Goal: Transaction & Acquisition: Subscribe to service/newsletter

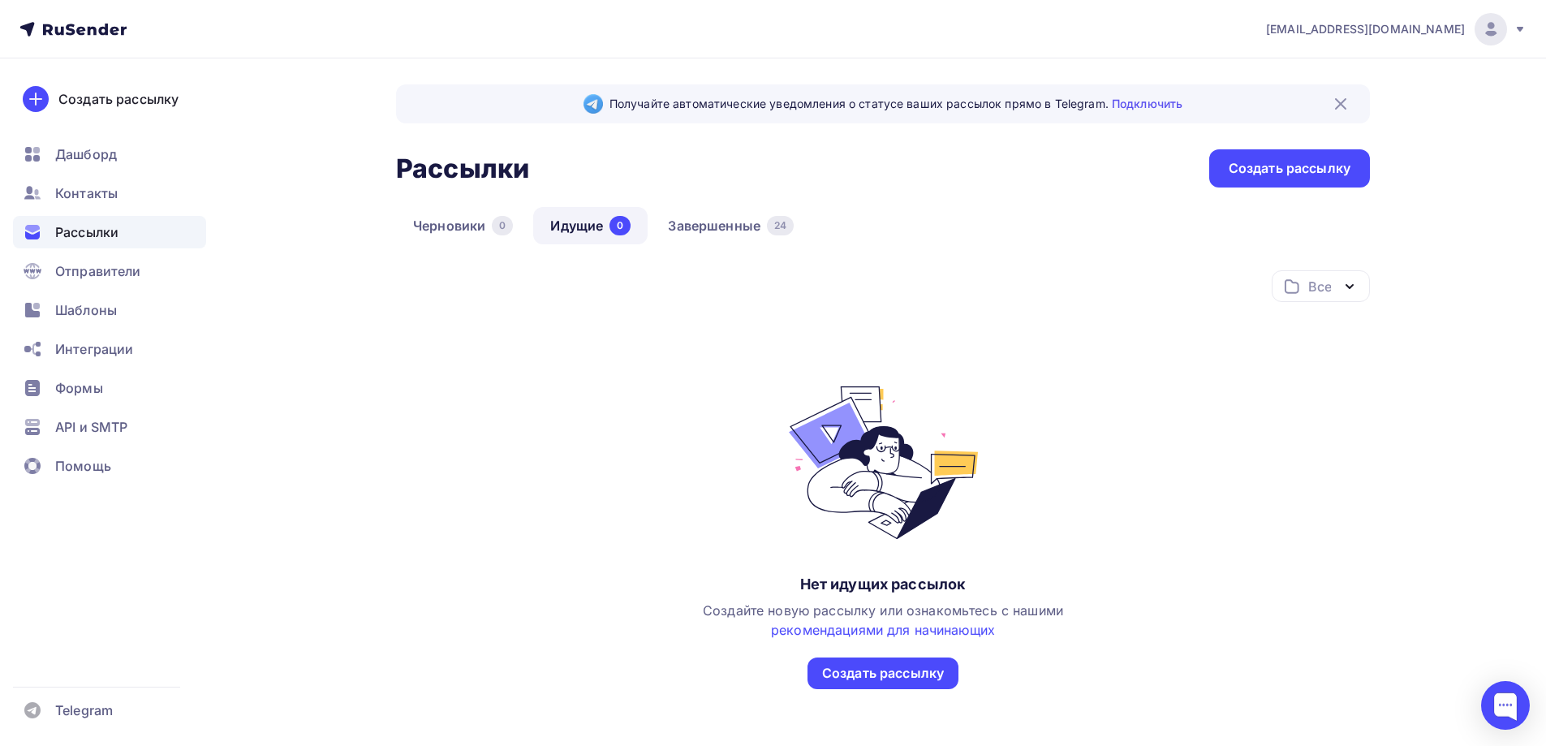
click at [122, 234] on div "Рассылки" at bounding box center [109, 232] width 193 height 32
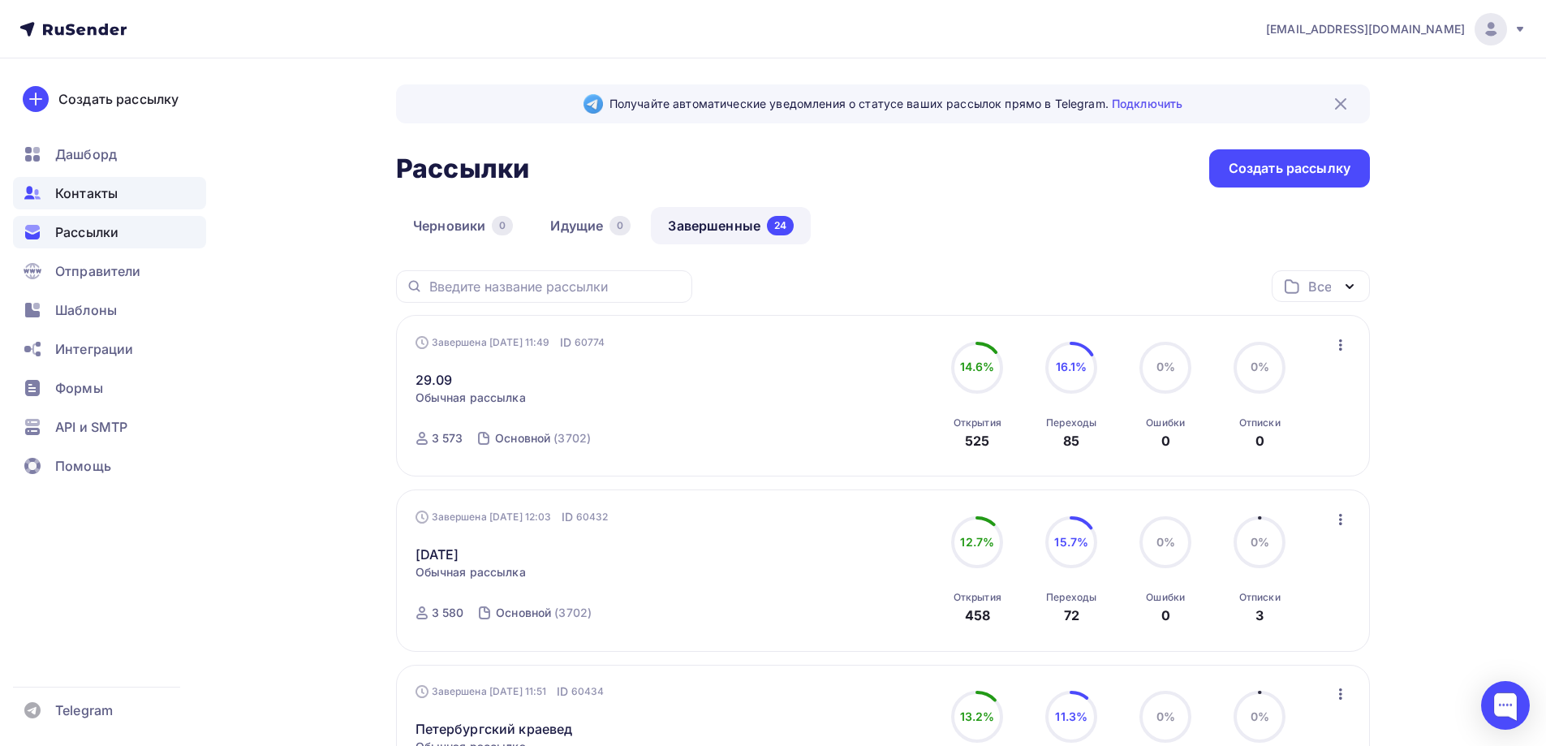
click at [75, 186] on span "Контакты" at bounding box center [86, 192] width 62 height 19
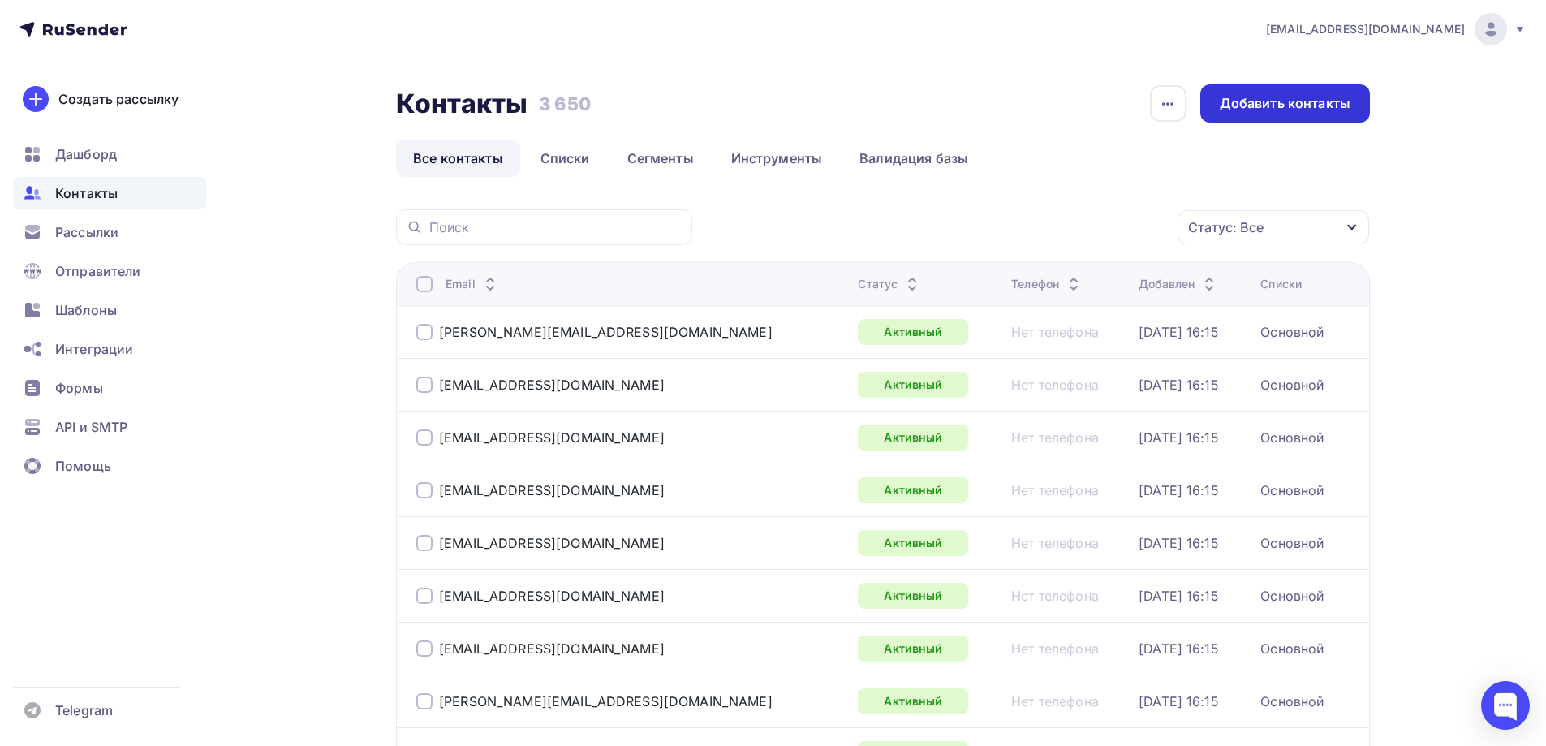
click at [1246, 104] on div "Добавить контакты" at bounding box center [1284, 103] width 131 height 19
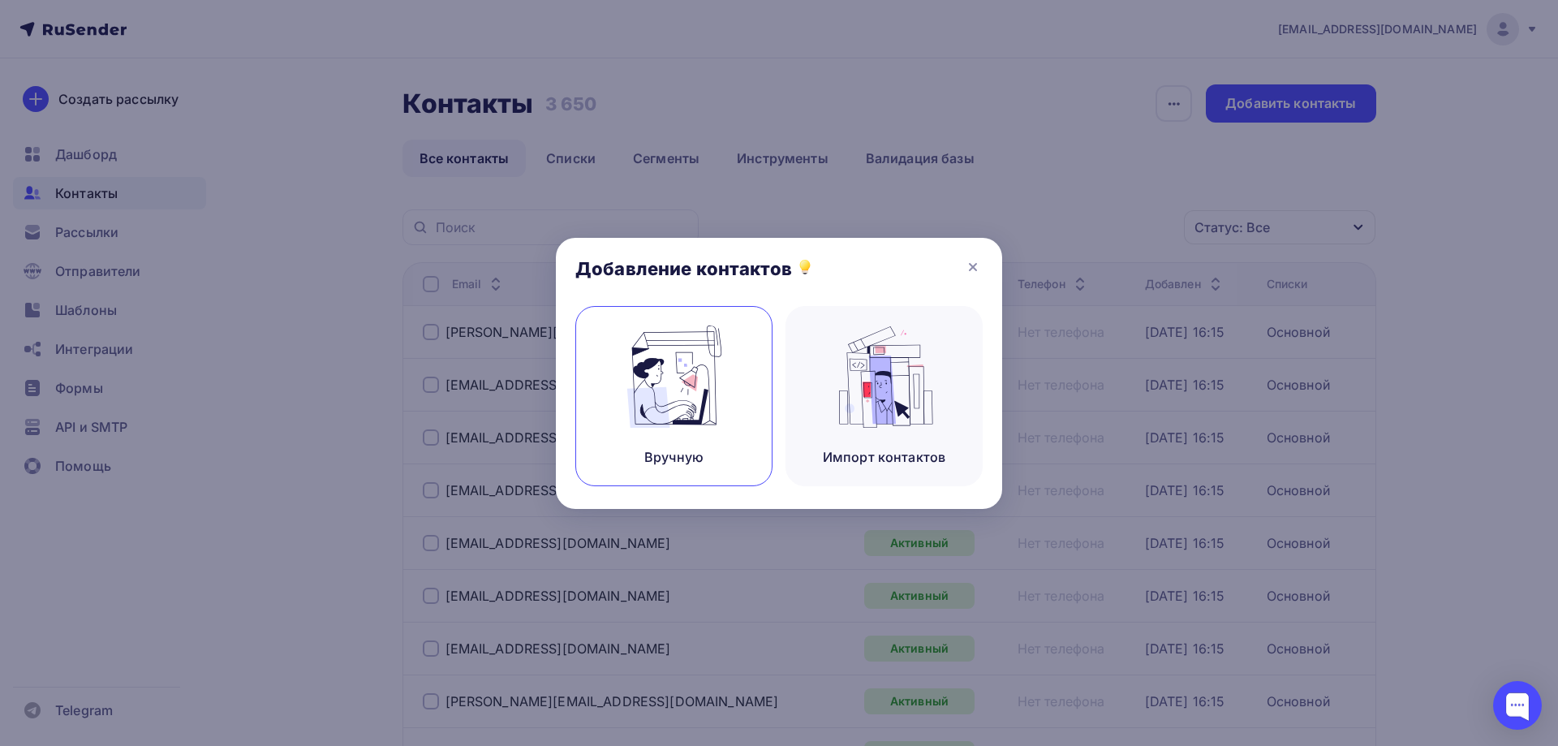
click at [695, 399] on img at bounding box center [674, 376] width 109 height 102
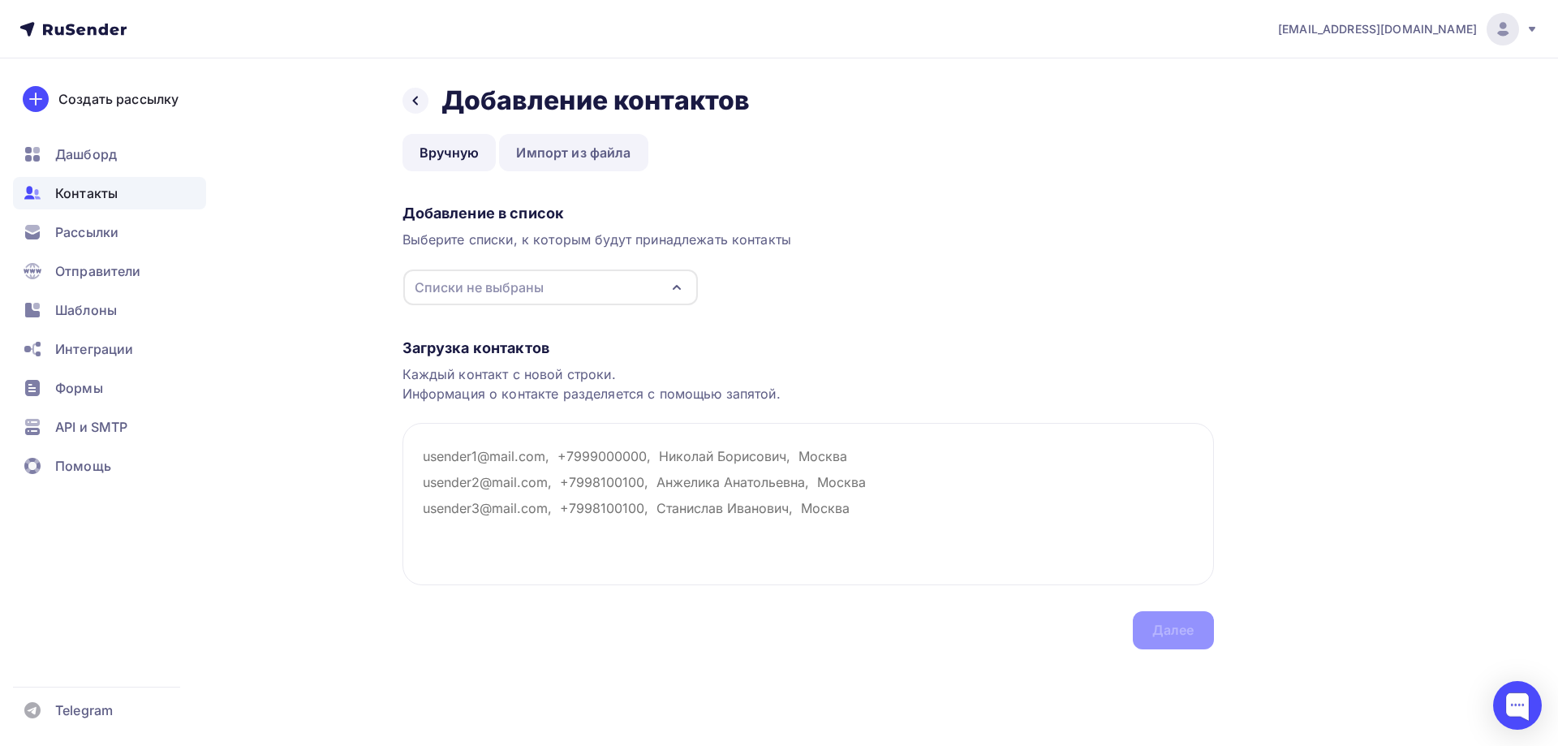
click at [566, 169] on link "Импорт из файла" at bounding box center [573, 152] width 148 height 37
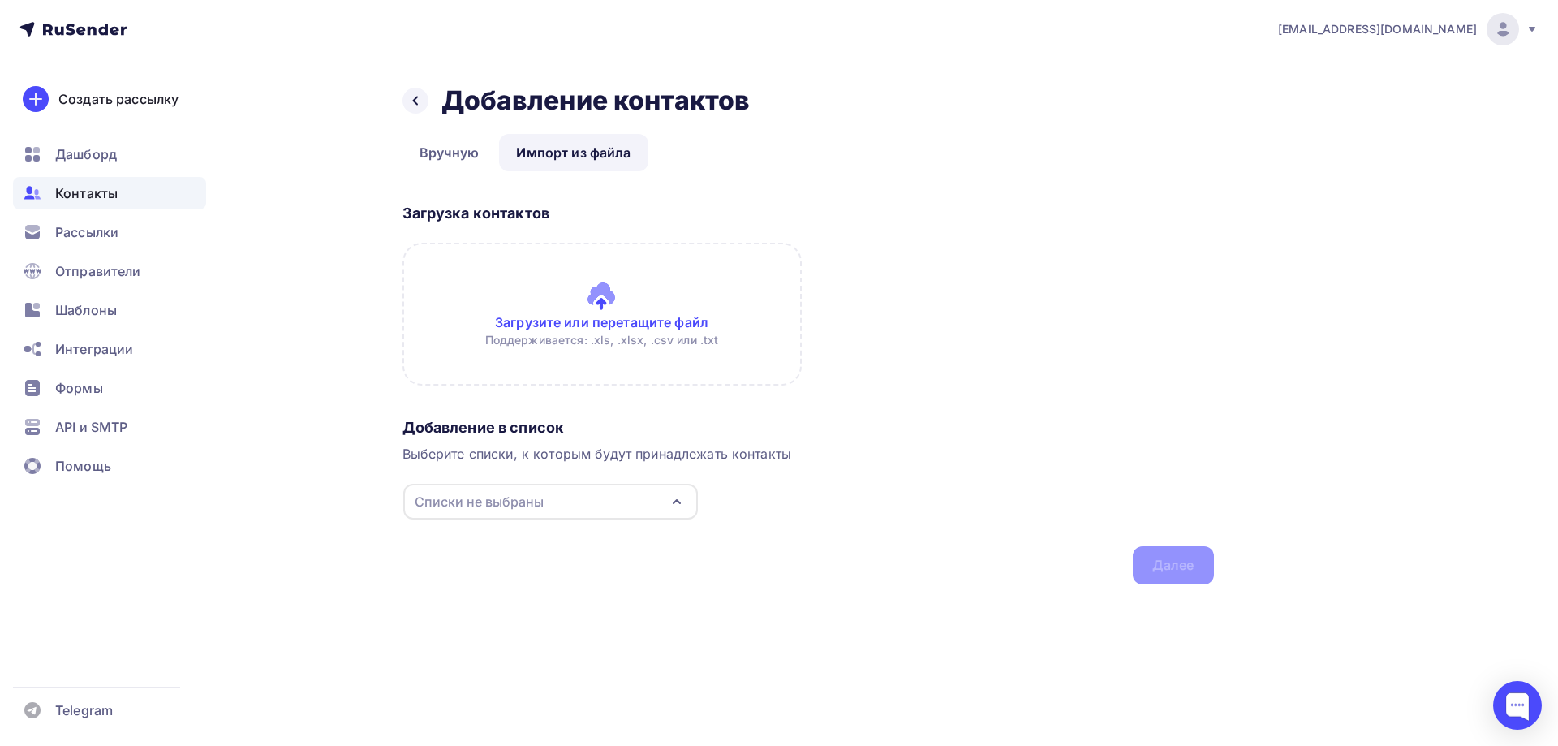
click at [662, 682] on div "mail@kraevedspb.ru Аккаунт Тарифы Выйти Создать рассылку Дашборд Контакты Рассы…" at bounding box center [779, 373] width 1558 height 746
click at [613, 288] on input "file" at bounding box center [601, 314] width 399 height 143
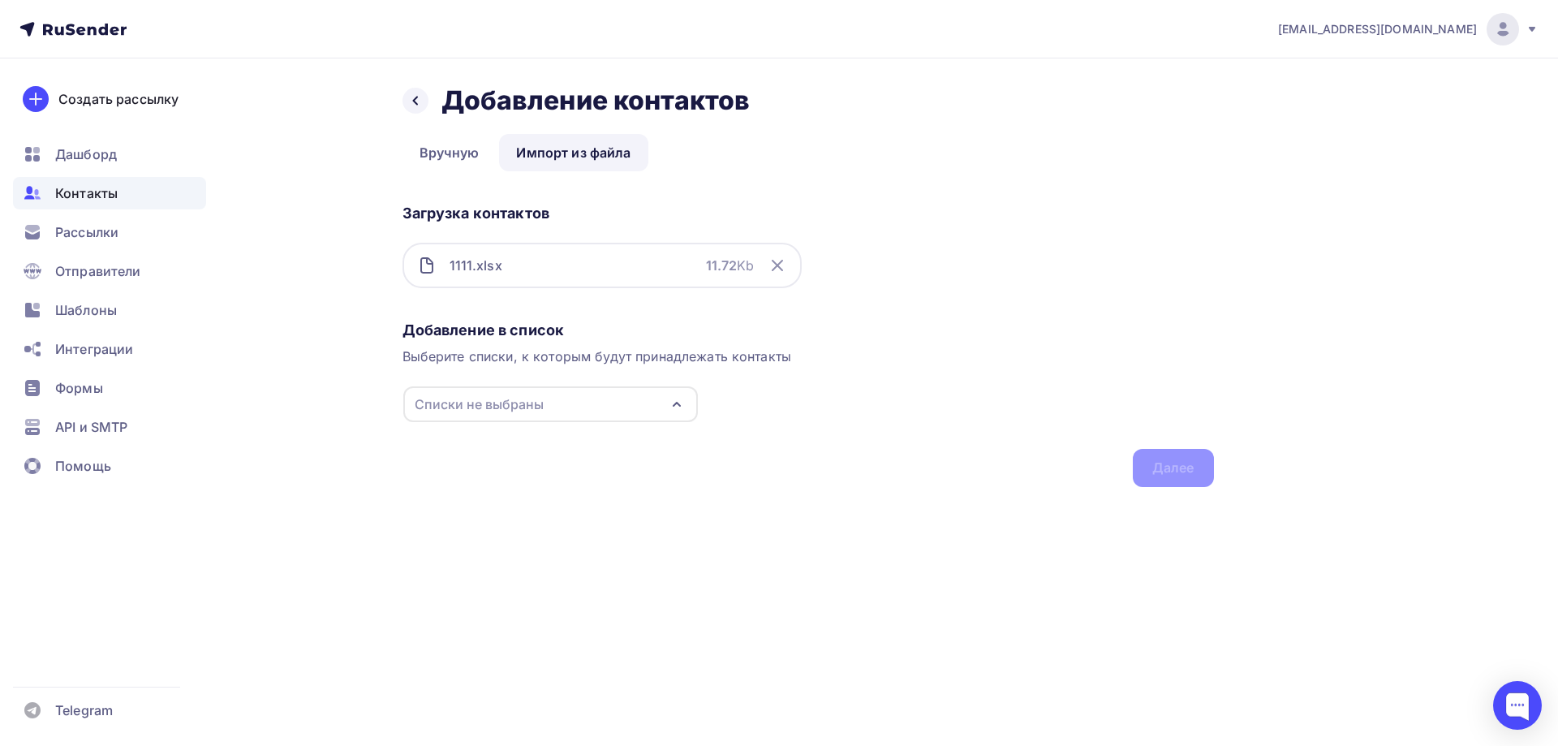
click at [616, 396] on div "Списки не выбраны" at bounding box center [550, 404] width 295 height 36
click at [533, 470] on div "Основной" at bounding box center [550, 464] width 262 height 19
click at [1197, 471] on div "Далее" at bounding box center [1173, 468] width 81 height 38
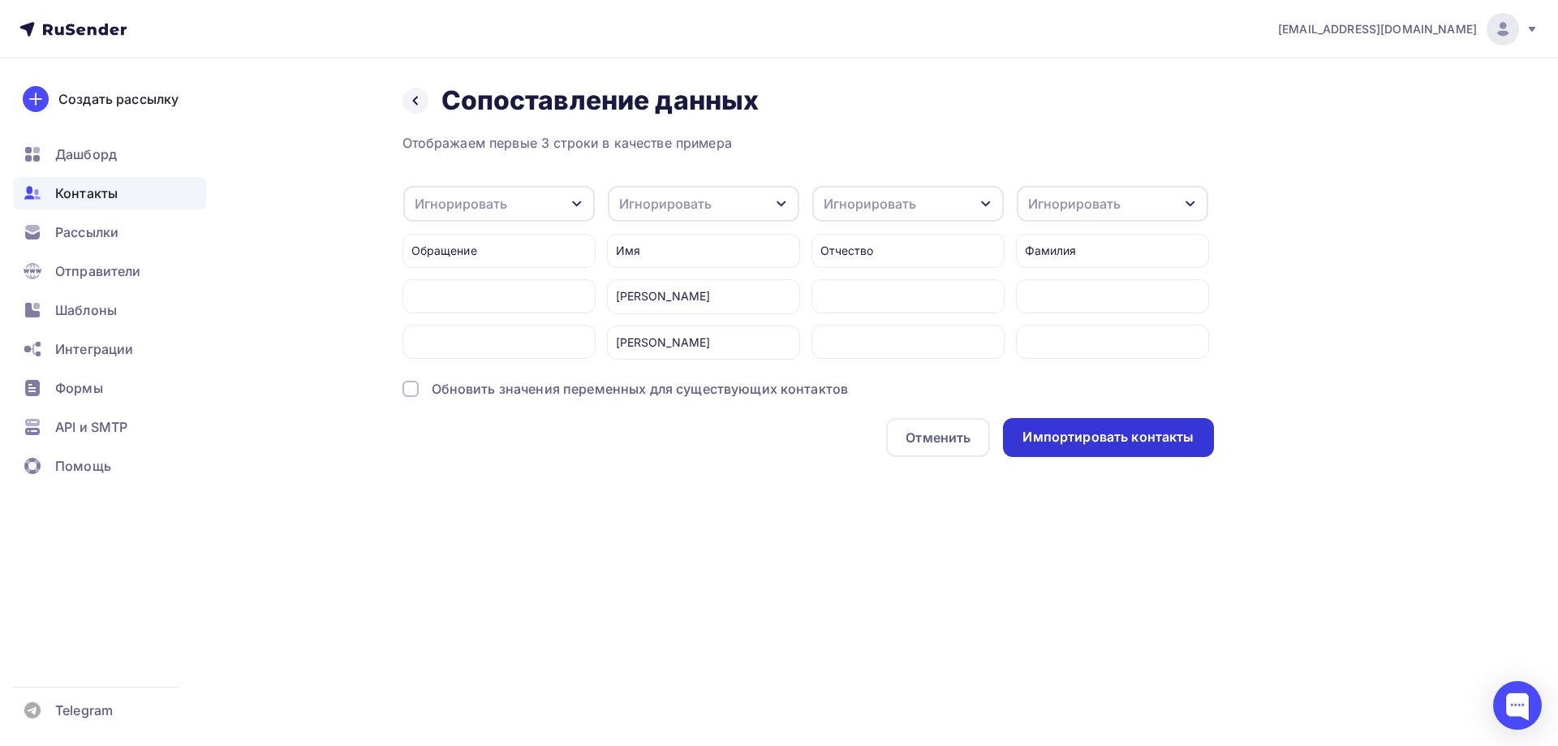
click at [1108, 446] on div "Импортировать контакты" at bounding box center [1107, 437] width 171 height 19
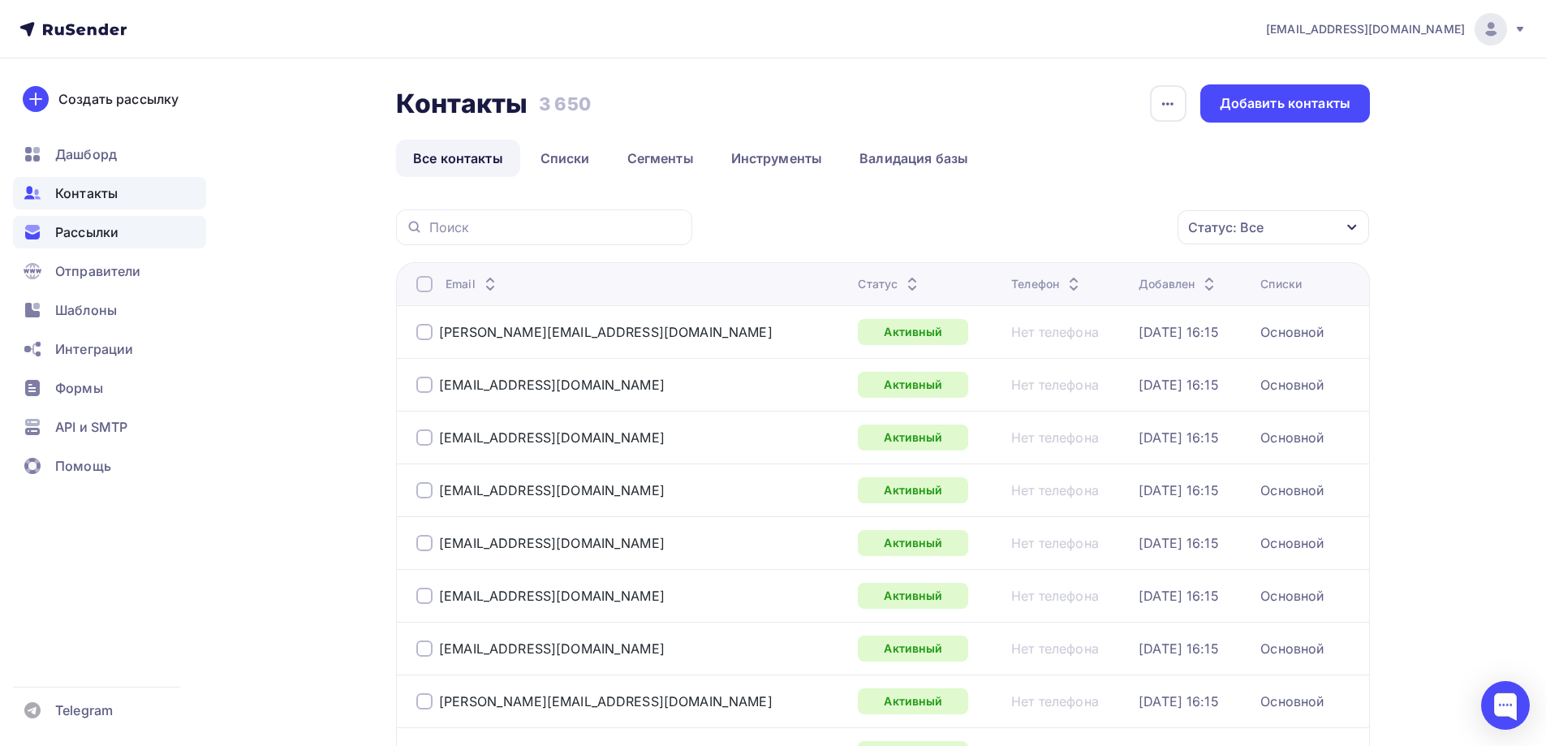
click at [109, 229] on span "Рассылки" at bounding box center [86, 231] width 63 height 19
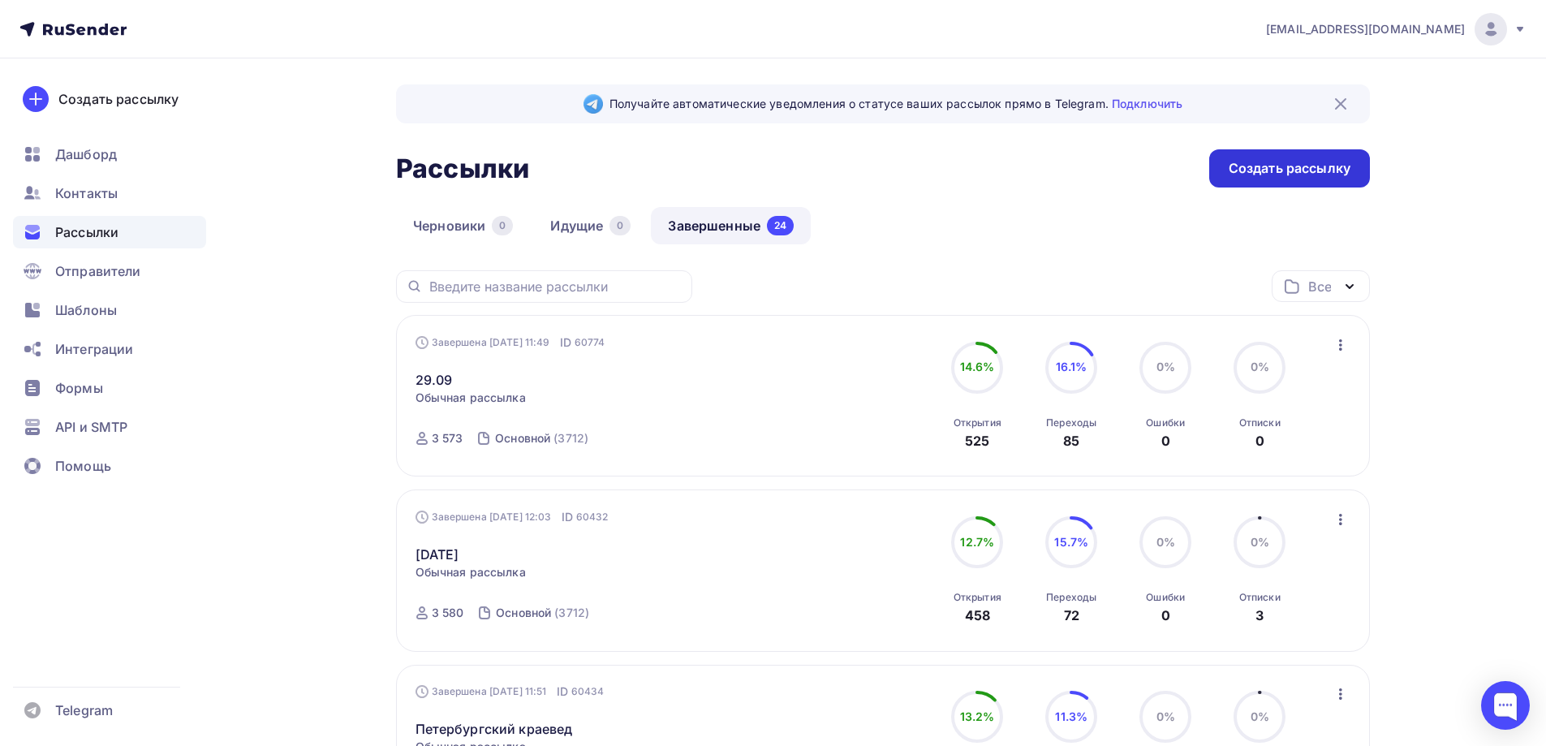
click at [1255, 180] on div "Создать рассылку" at bounding box center [1289, 168] width 161 height 38
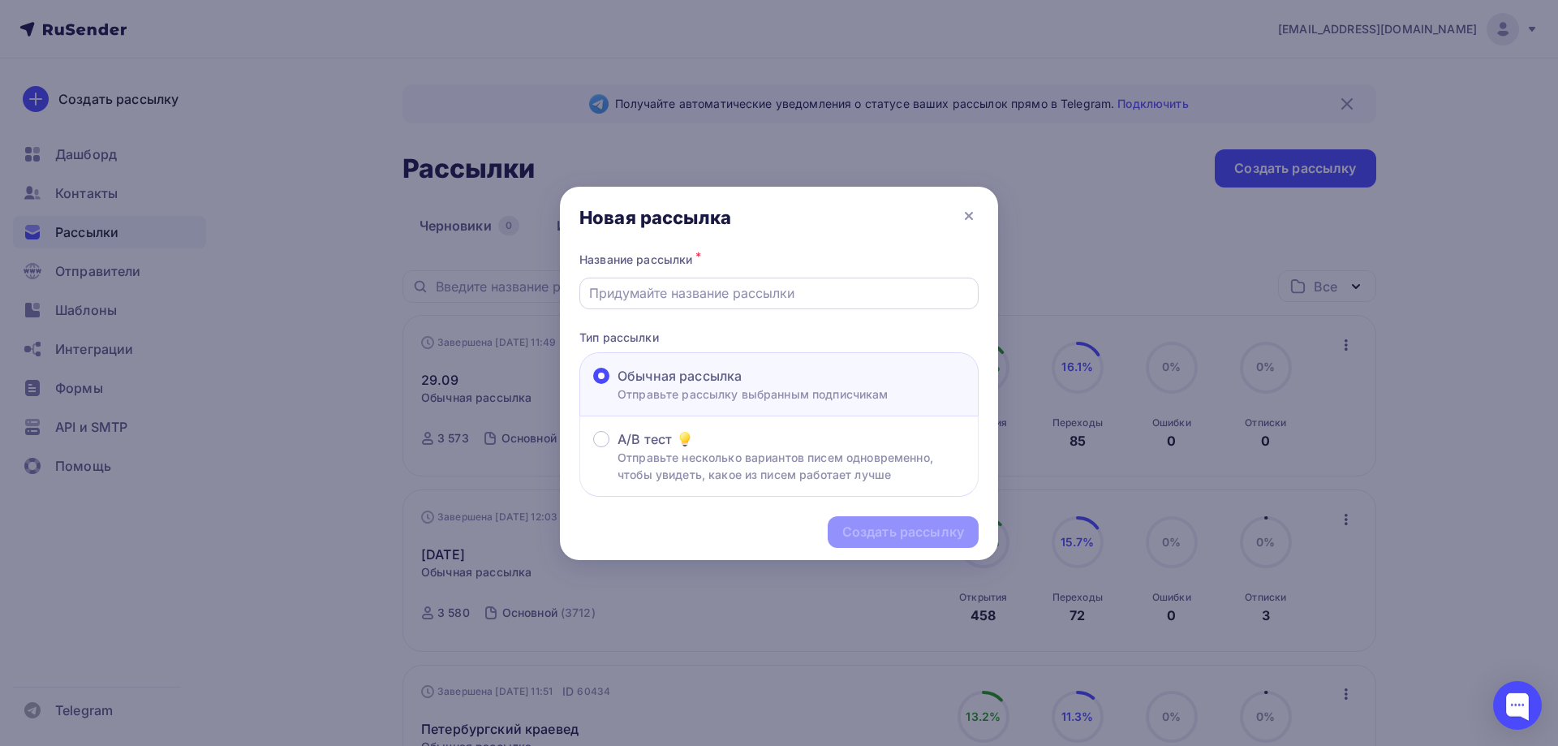
click at [741, 293] on input "text" at bounding box center [779, 292] width 381 height 19
type input "[DATE]"
click at [954, 527] on div "Создать рассылку" at bounding box center [903, 532] width 122 height 19
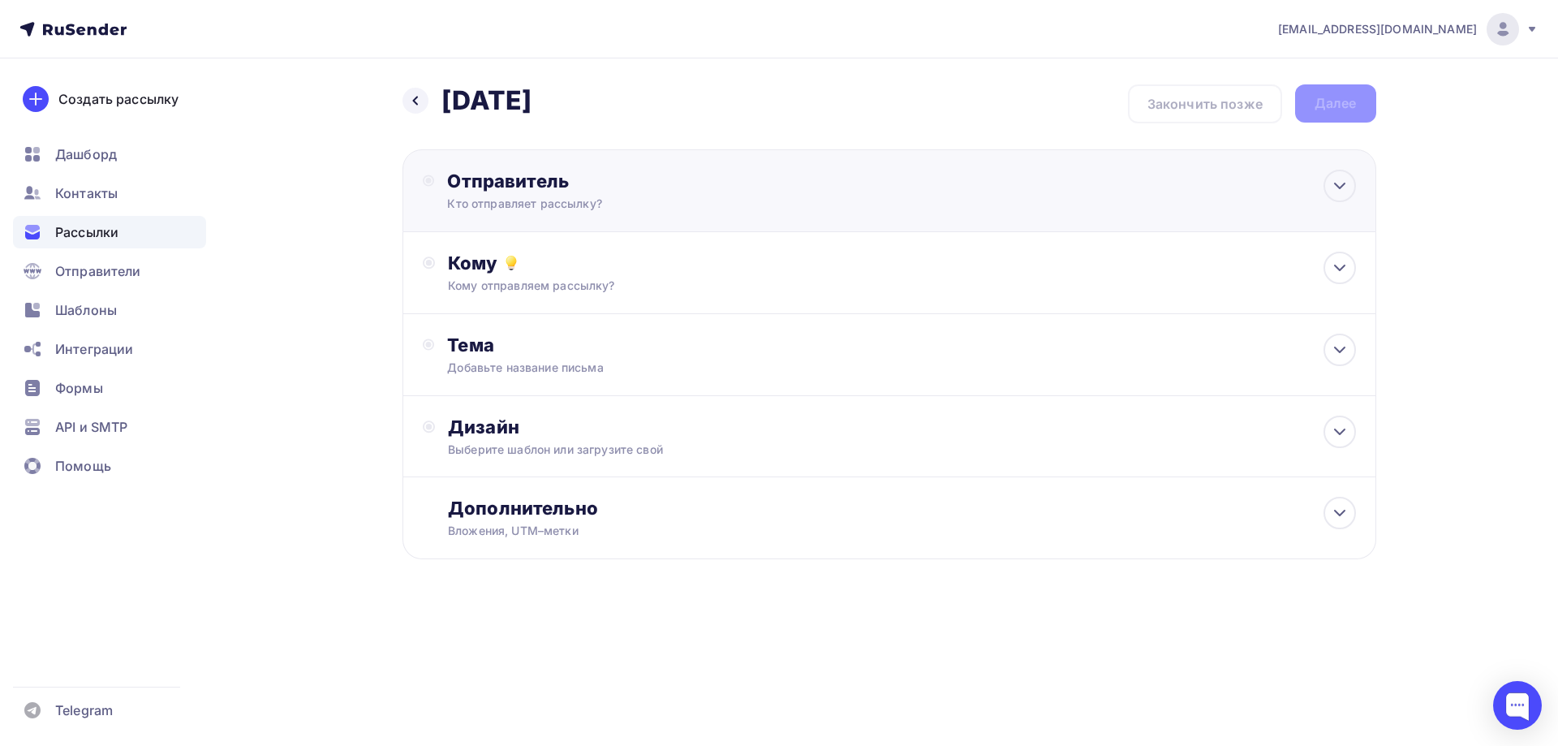
click at [437, 178] on div "Отправитель Кто отправляет рассылку? Email * mail@kraevedspb.ru mail@kraevedspb…" at bounding box center [611, 191] width 376 height 42
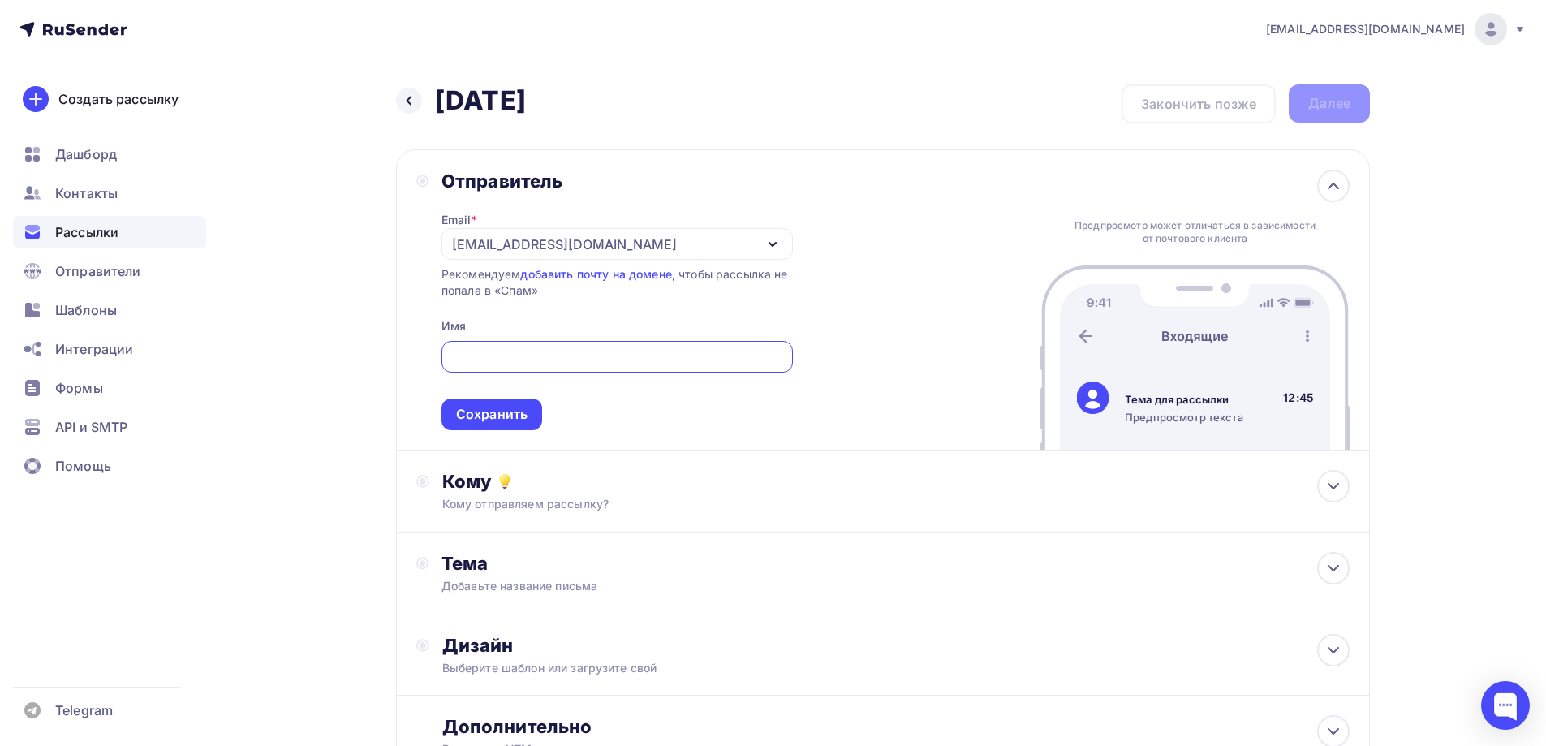
click at [523, 365] on input "text" at bounding box center [616, 356] width 333 height 19
type input "Петербургский краевед"
click at [529, 424] on div "Сохранить" at bounding box center [491, 414] width 101 height 32
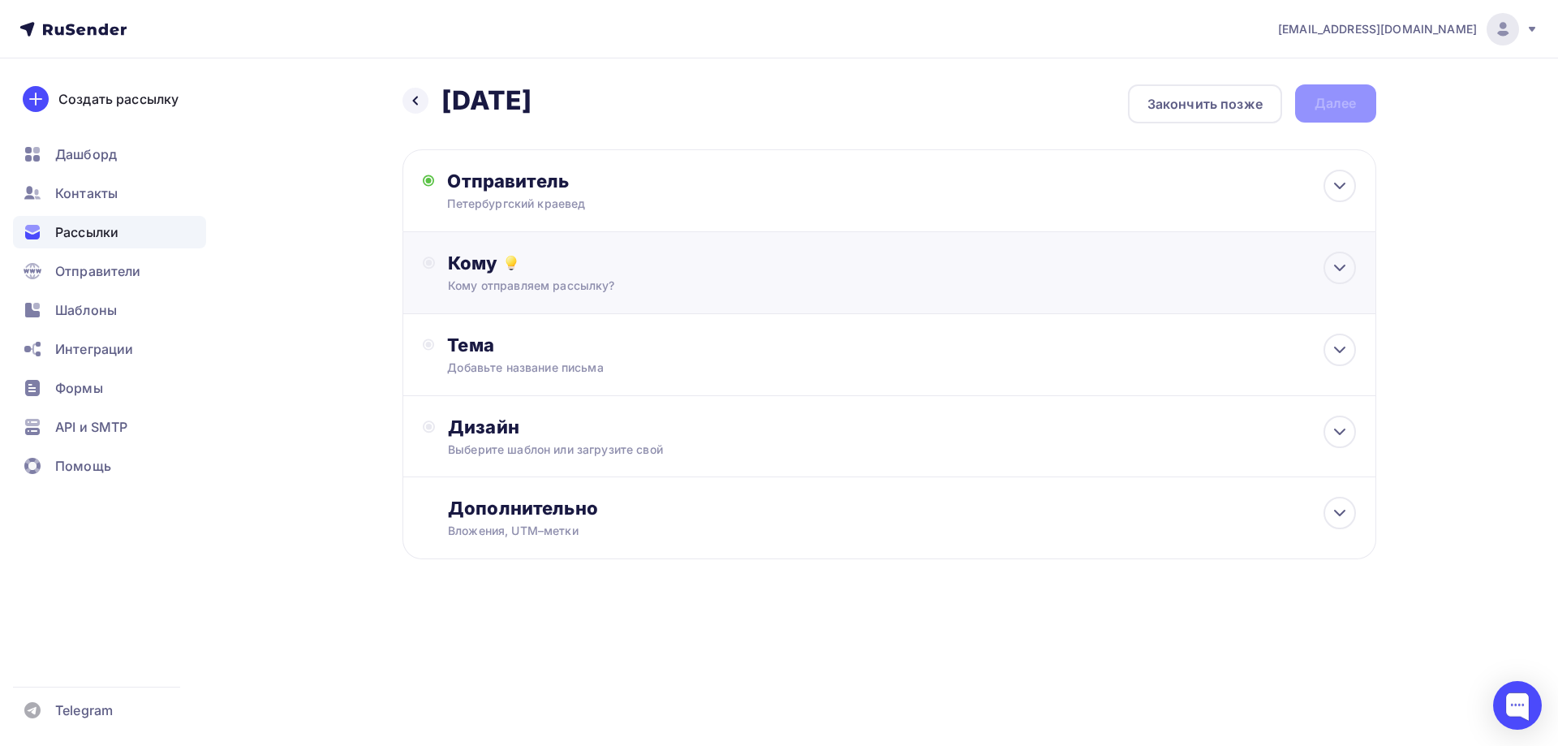
click at [547, 285] on div "Кому отправляем рассылку?" at bounding box center [856, 285] width 817 height 16
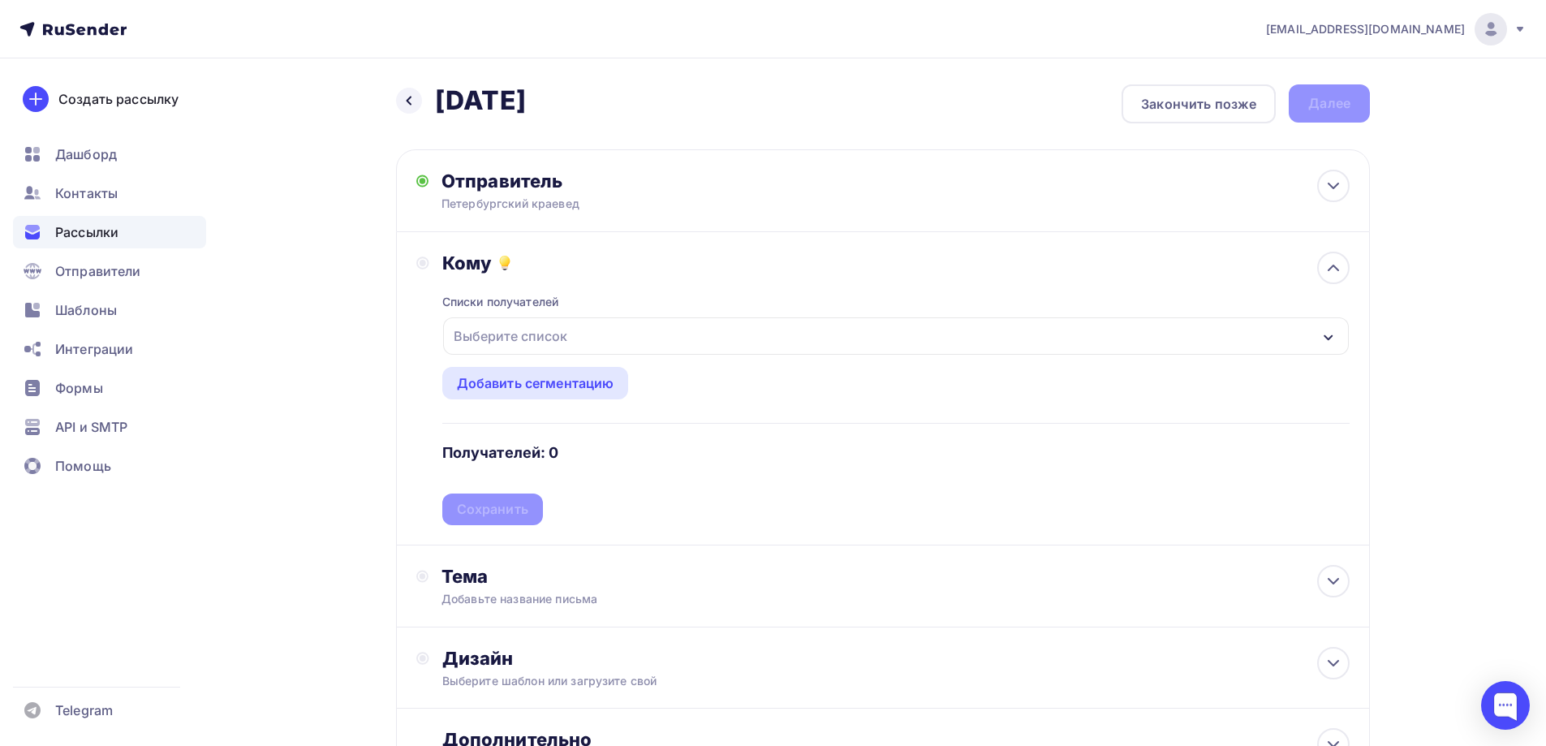
click at [474, 319] on div "Выберите список" at bounding box center [895, 335] width 905 height 37
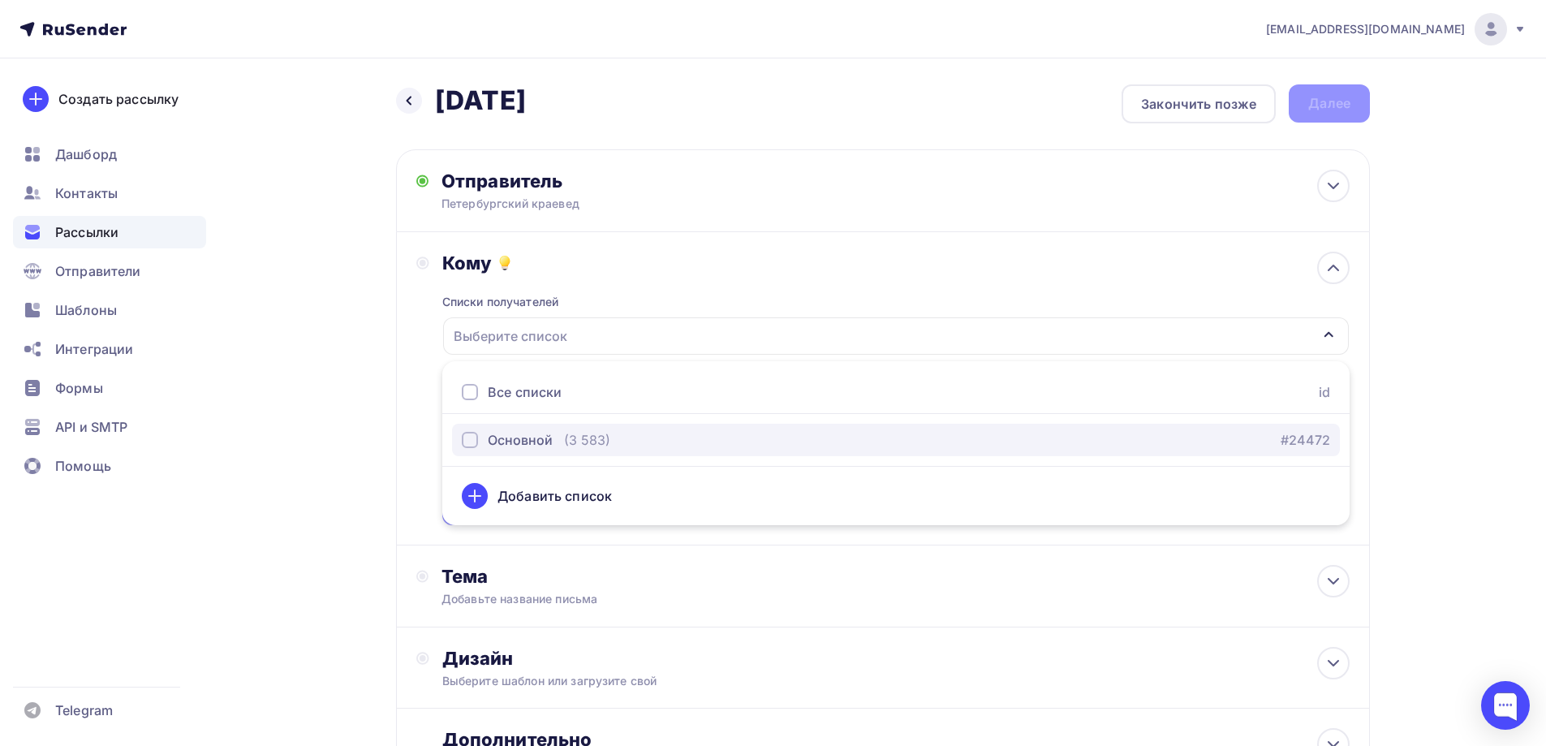
click at [463, 445] on div "button" at bounding box center [470, 440] width 16 height 16
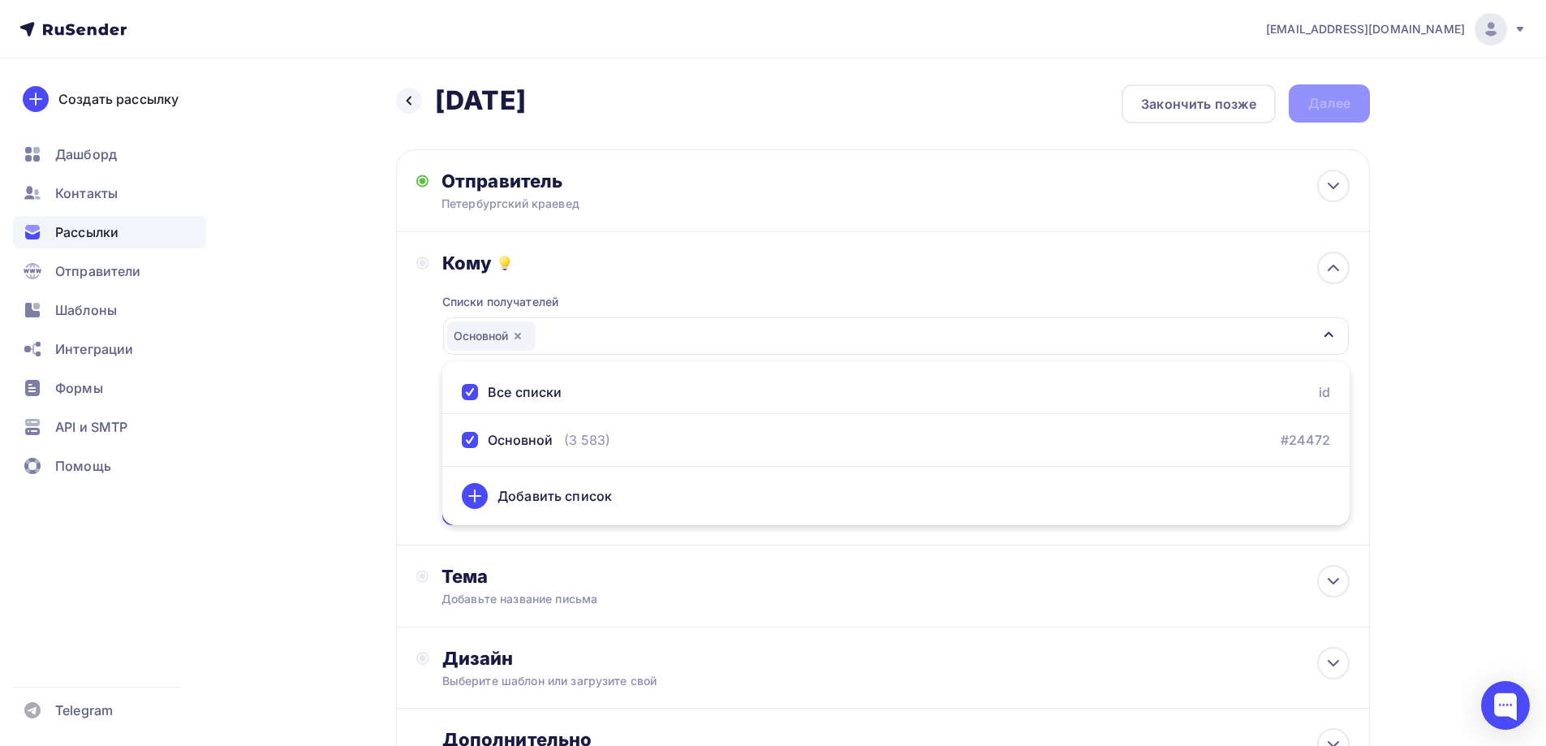
click at [374, 509] on div "Назад 01.10.2025 01.10.2025 Закончить позже Далее Отправитель Петербургский кра…" at bounding box center [773, 476] width 1330 height 836
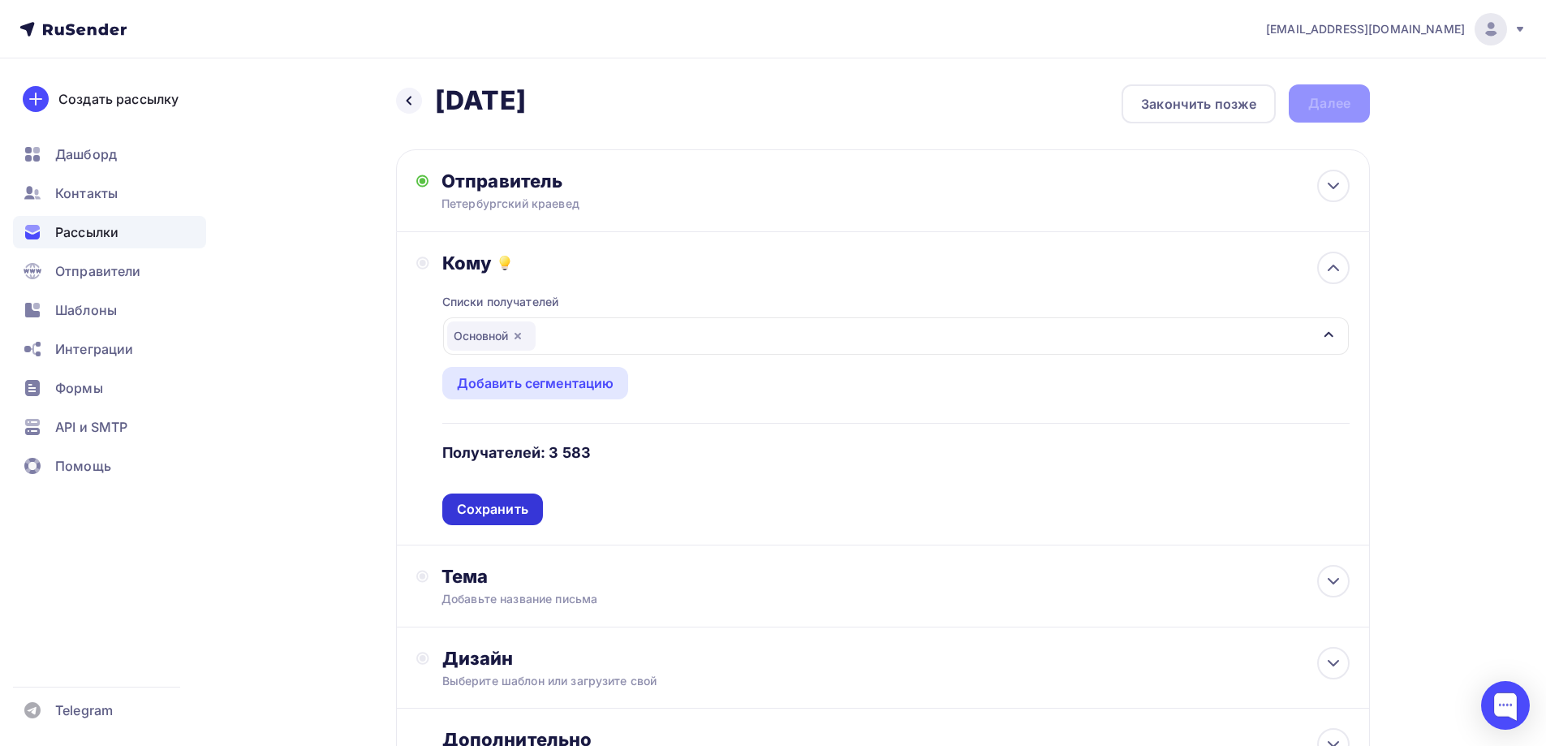
click at [510, 510] on div "Сохранить" at bounding box center [492, 509] width 71 height 19
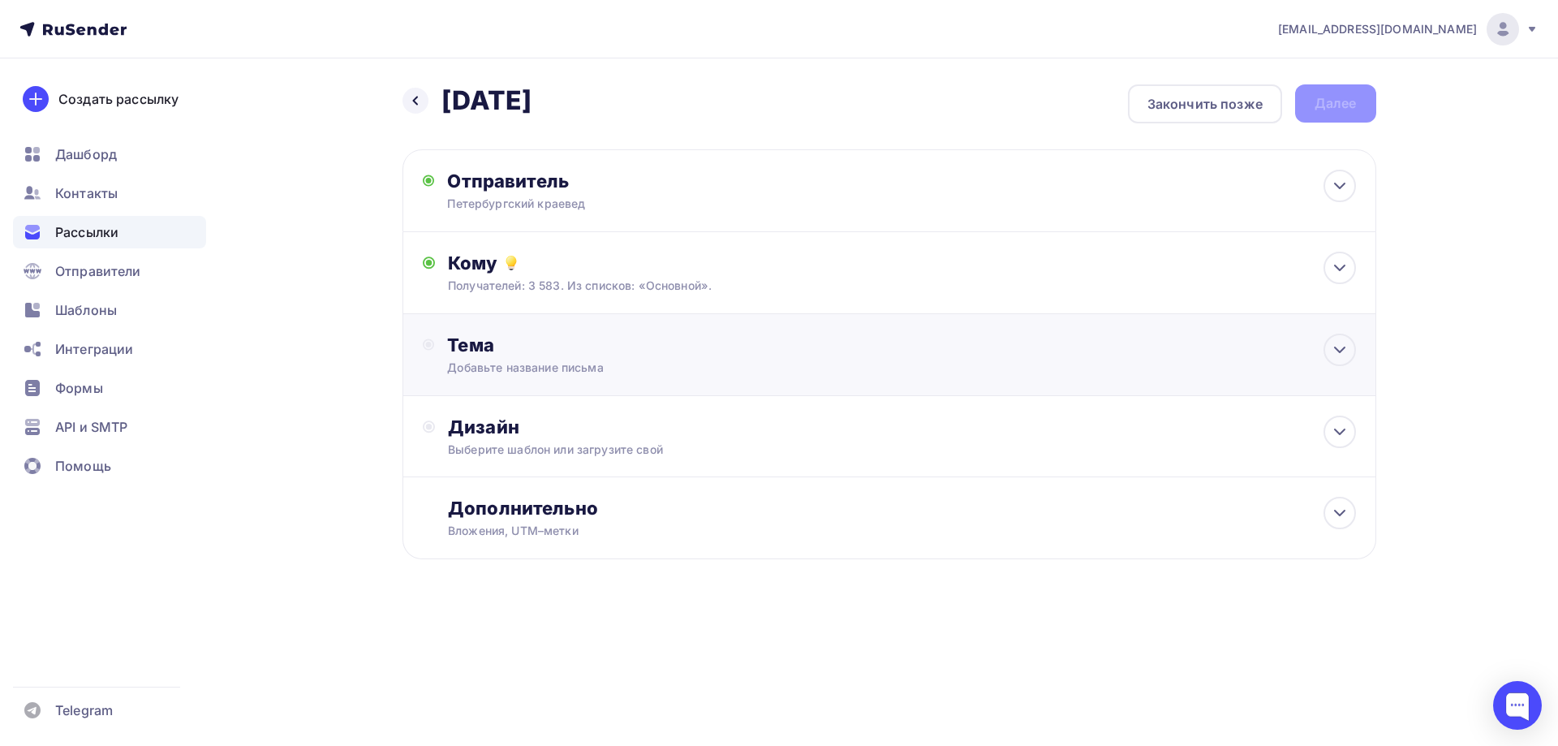
click at [485, 351] on div "Тема" at bounding box center [607, 344] width 320 height 23
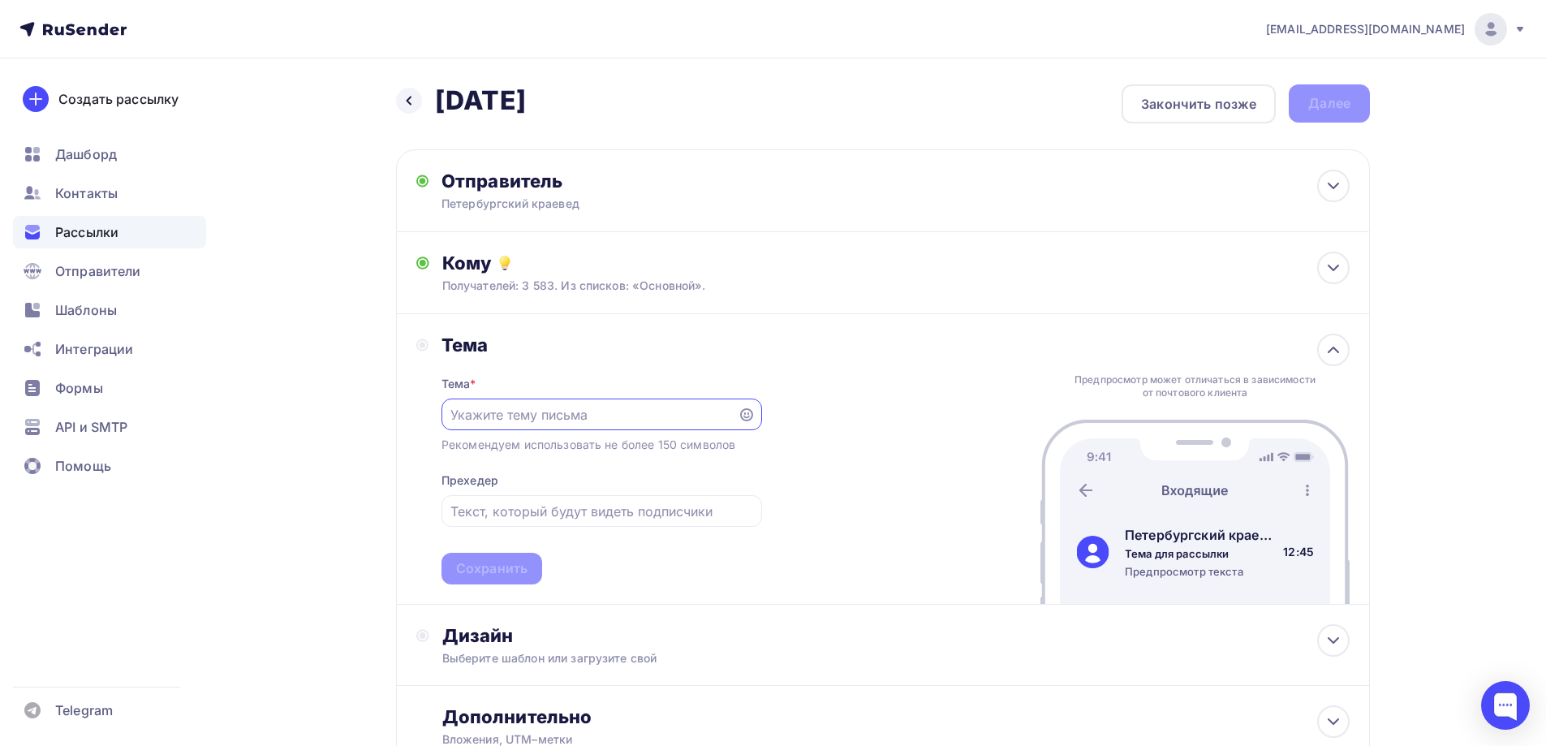
click at [549, 419] on input "text" at bounding box center [588, 414] width 277 height 19
type input "Ближайшие экскурсии для автомобилистов"
click at [483, 562] on div "Сохранить" at bounding box center [491, 568] width 71 height 19
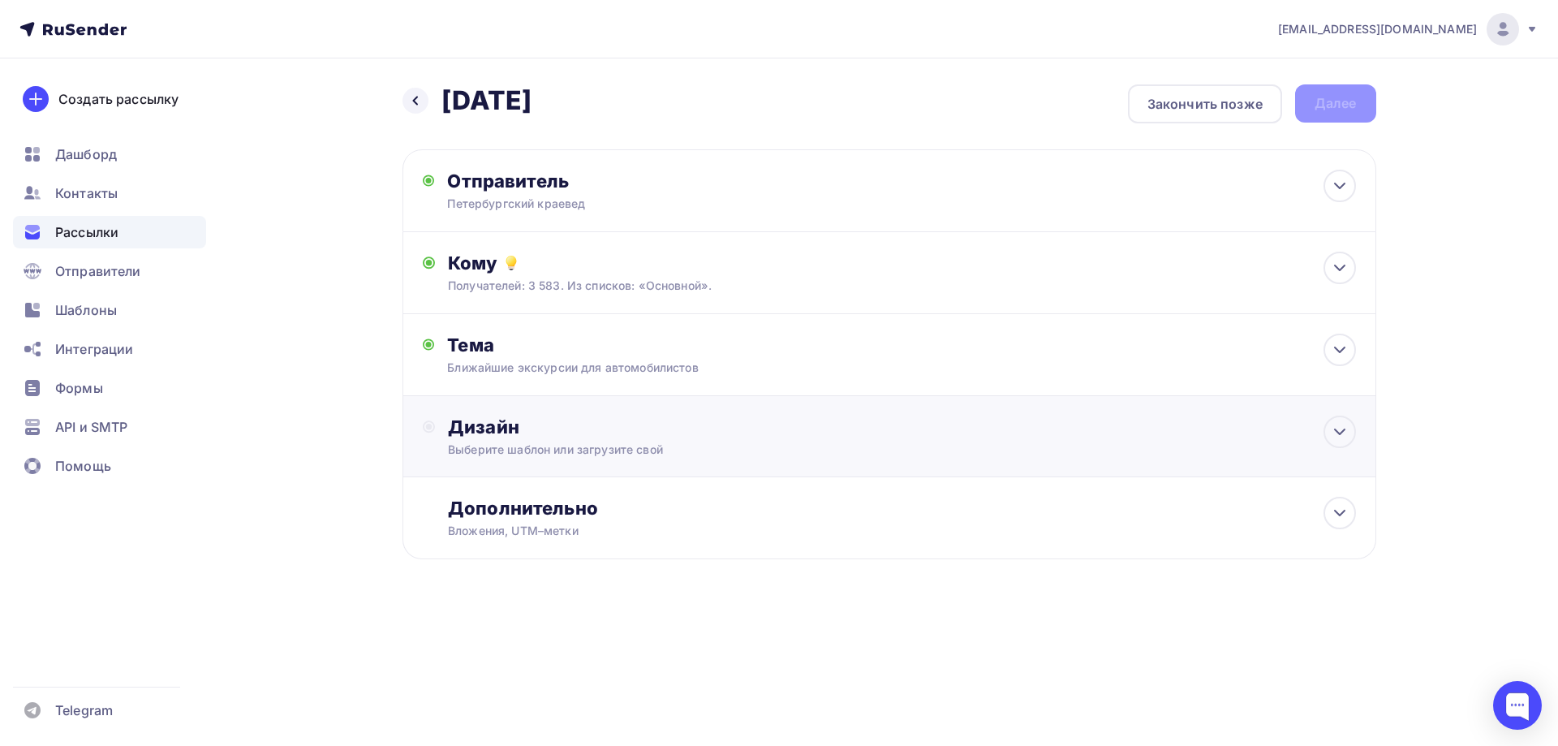
click at [428, 429] on circle at bounding box center [428, 427] width 6 height 6
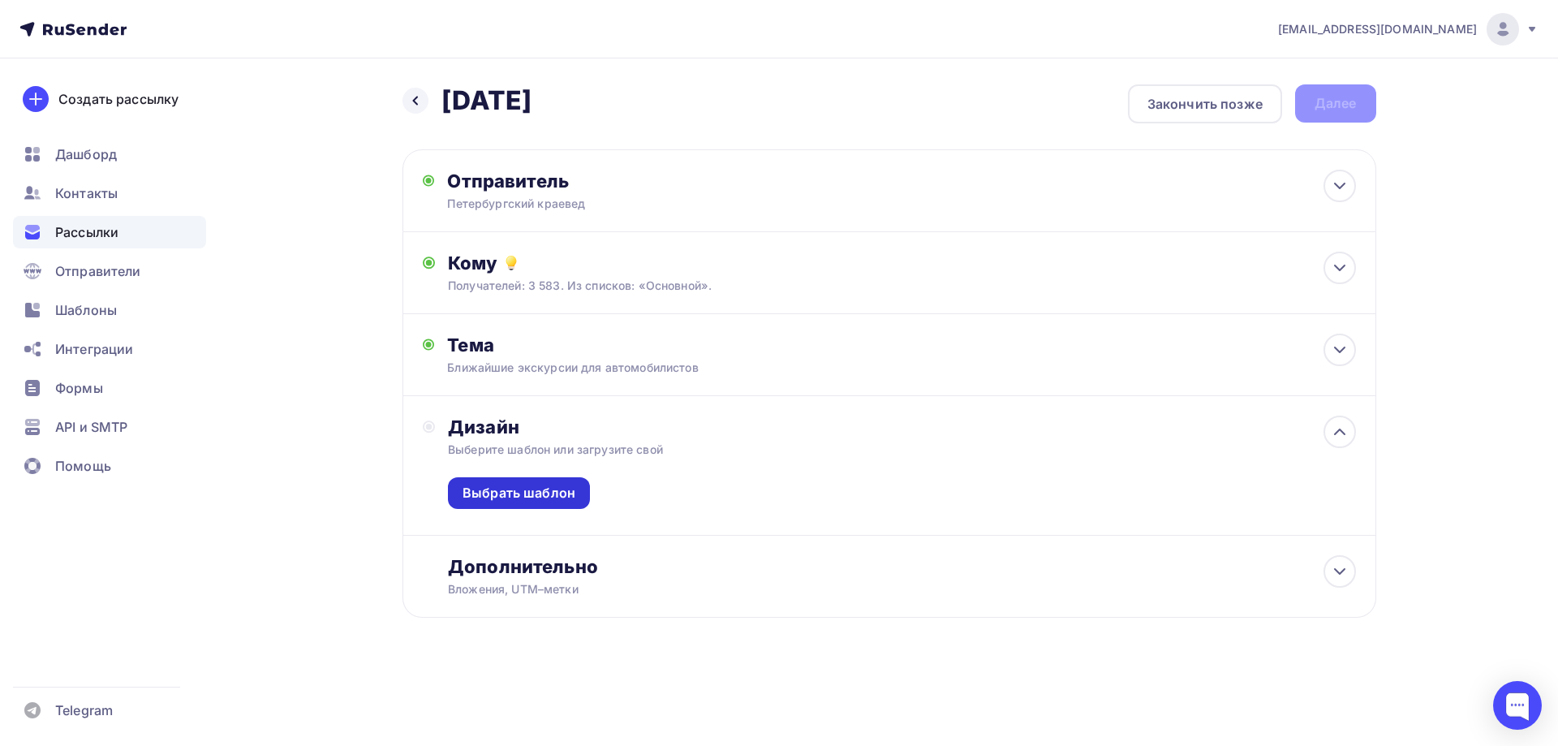
click at [500, 496] on div "Выбрать шаблон" at bounding box center [518, 493] width 113 height 19
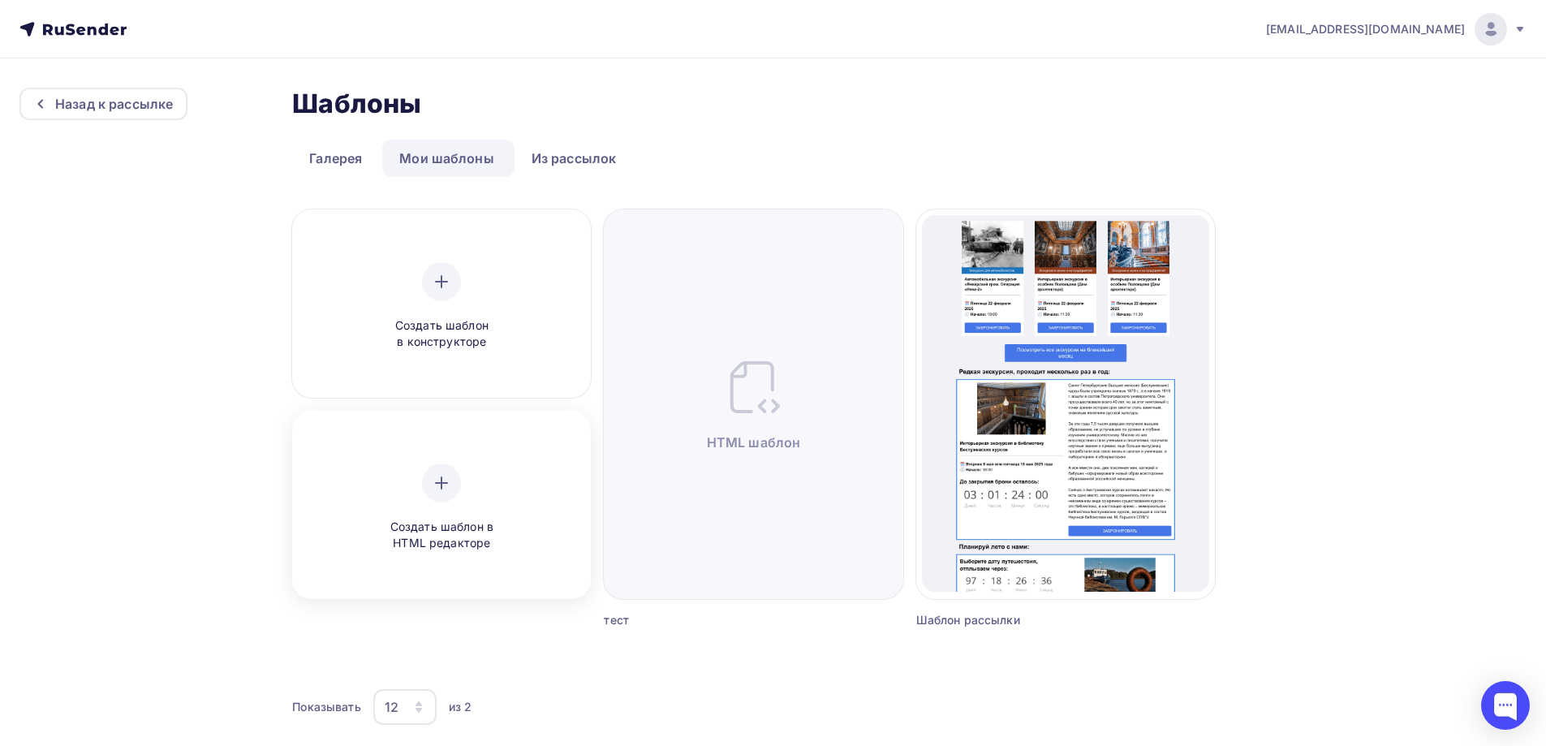
click at [444, 471] on div at bounding box center [441, 482] width 39 height 39
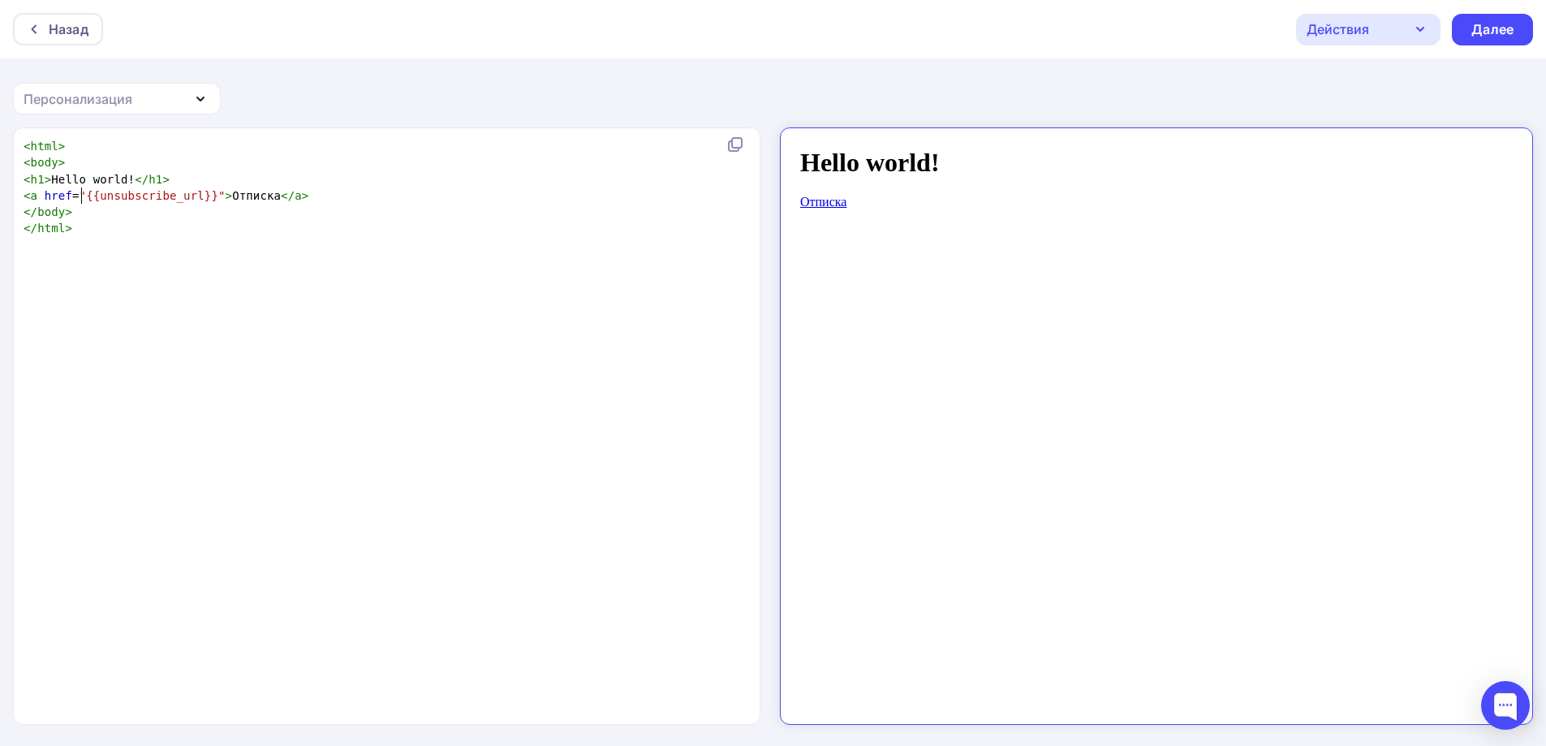
click at [80, 204] on pre "</ body >" at bounding box center [383, 212] width 726 height 16
type textarea "<html> <body> <h1>Hello world!</h1> <a href="{{unsubscribe_url}}">Отписка</a> <…"
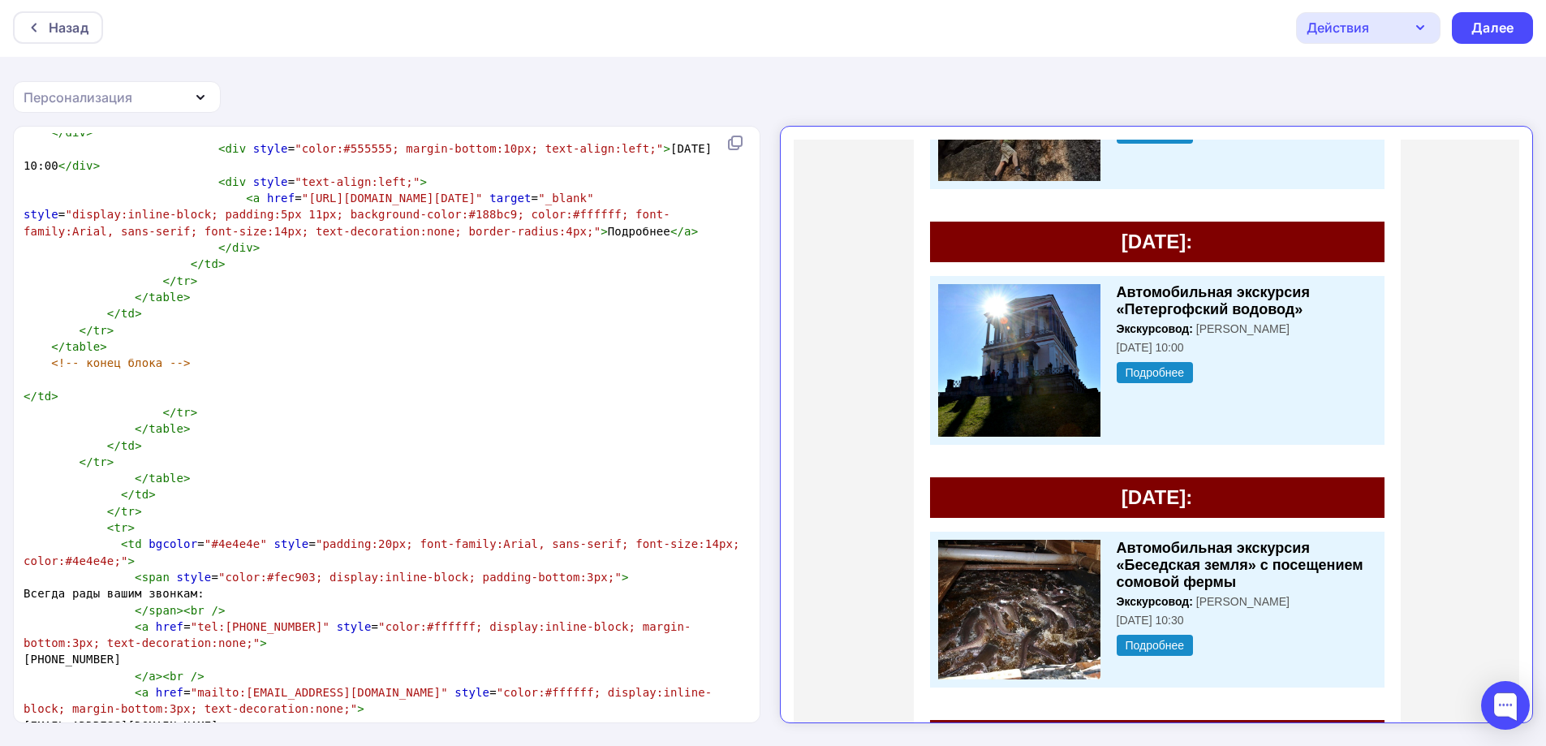
scroll to position [5537, 0]
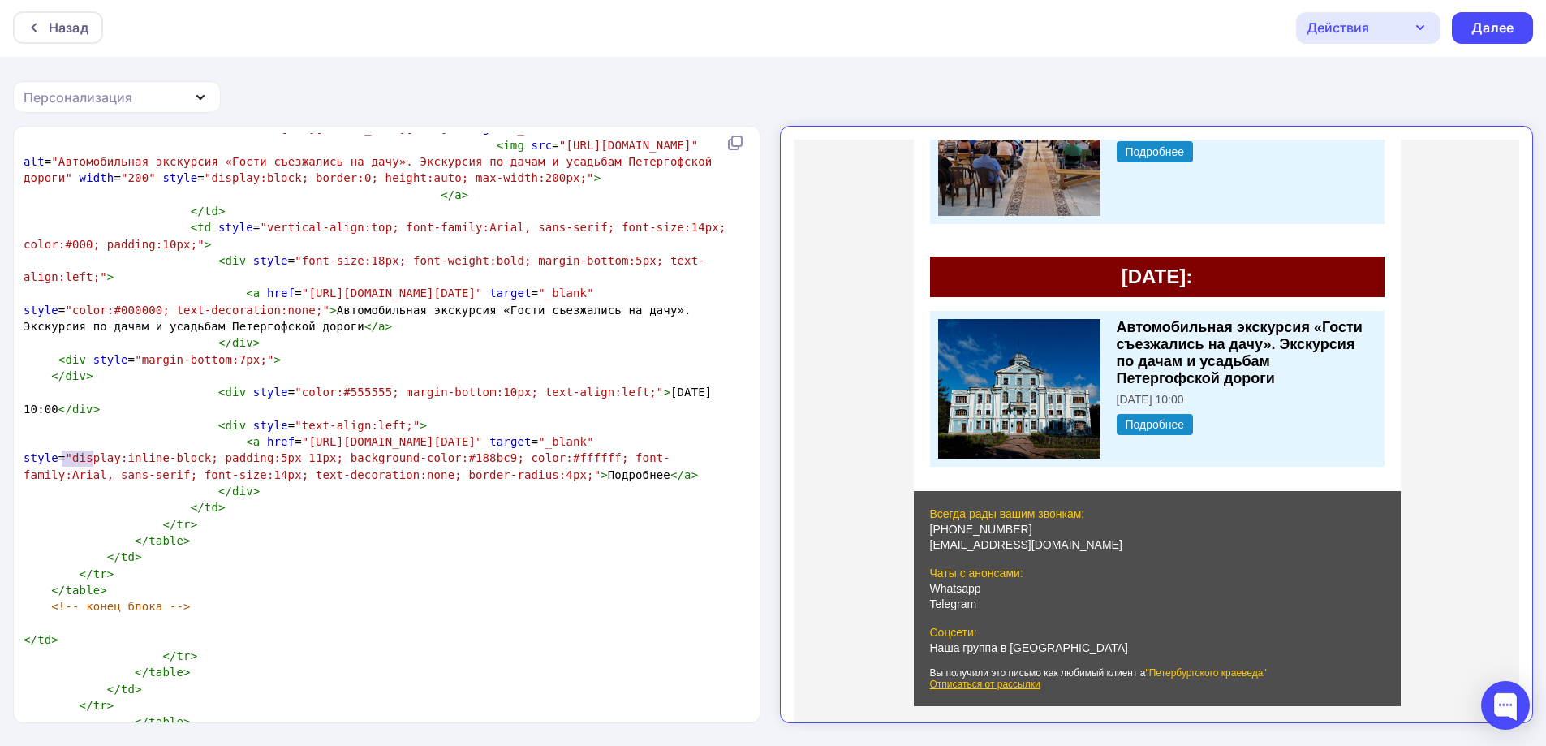
type textarea "div st"
drag, startPoint x: 60, startPoint y: 453, endPoint x: 97, endPoint y: 461, distance: 38.2
click at [97, 366] on span "< div style = "margin-bottom:7px;" >" at bounding box center [152, 359] width 257 height 13
type textarea "<div style="color:#555555; margin-bottom:10px; text-align:left;">3 ноября в 10:…"
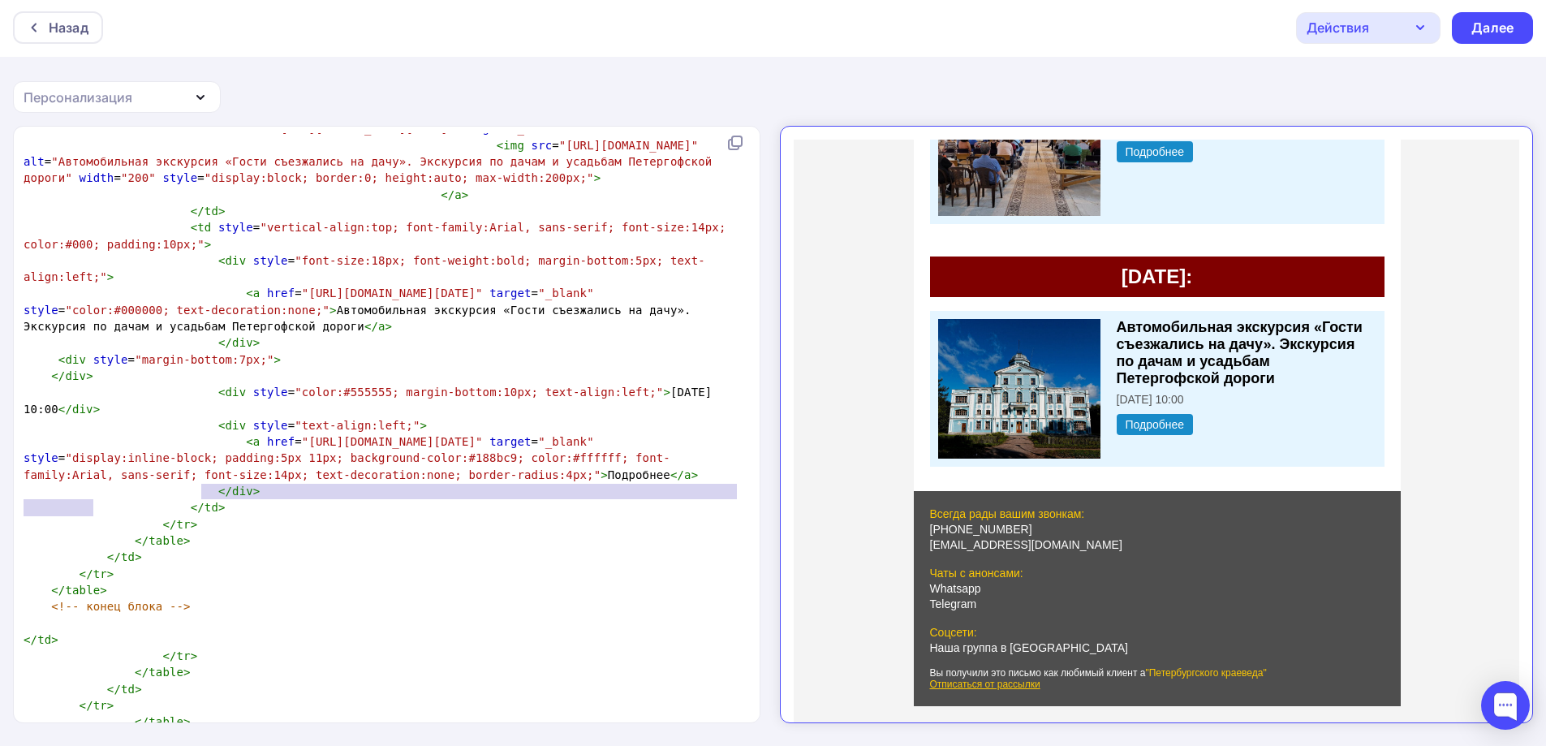
drag, startPoint x: 202, startPoint y: 488, endPoint x: 200, endPoint y: 510, distance: 22.0
click at [200, 417] on pre "< div style = "color:#555555; margin-bottom:10px; text-align:left;" > 3 ноября …" at bounding box center [383, 400] width 726 height 33
click at [198, 415] on span "< div style = "color:#555555; margin-bottom:10px; text-align:left;" > 3 ноября …" at bounding box center [371, 399] width 695 height 29
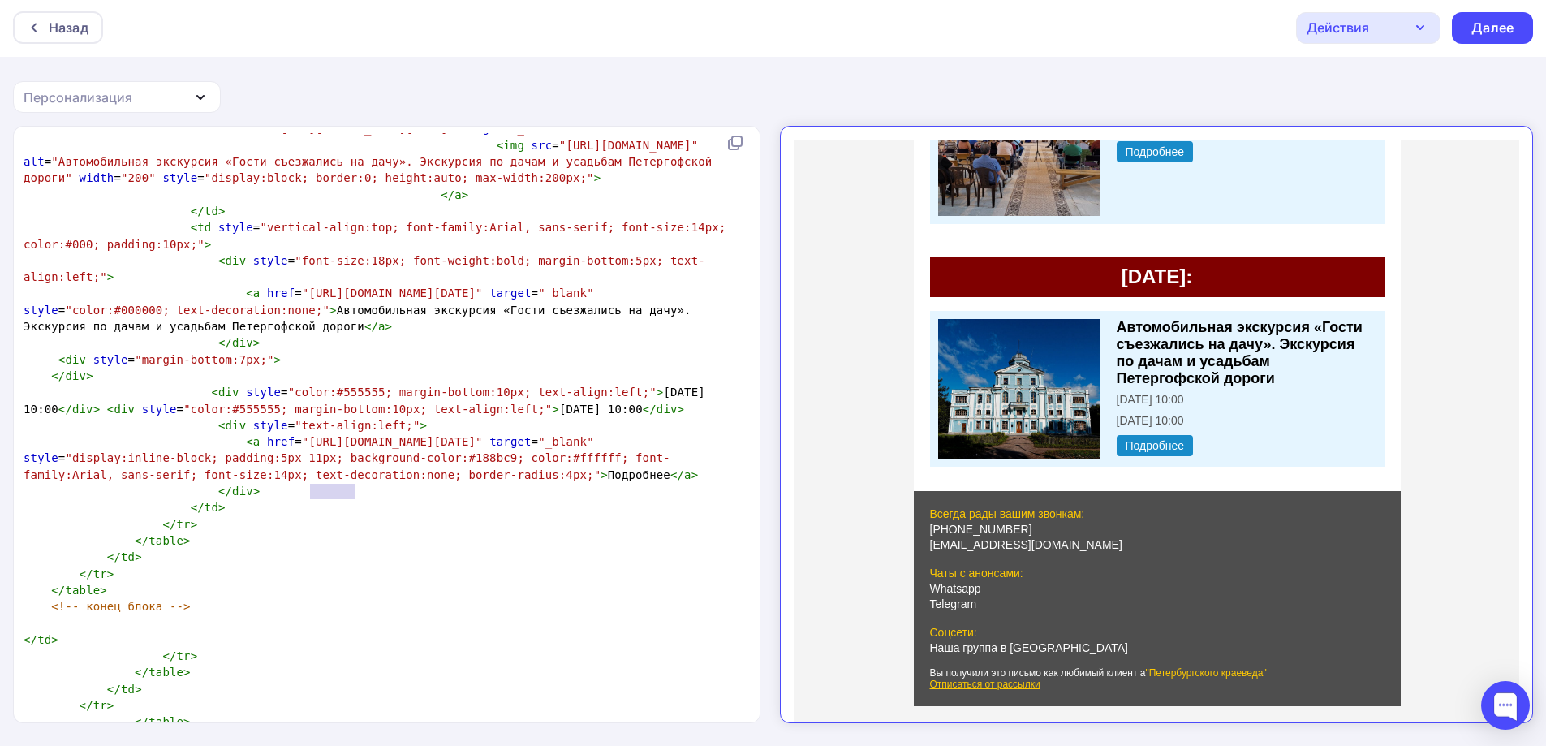
drag, startPoint x: 309, startPoint y: 492, endPoint x: 355, endPoint y: 492, distance: 46.3
click at [355, 398] on span ""color:#555555; margin-bottom:10px; text-align:left;"" at bounding box center [472, 391] width 368 height 13
type textarea "кув"
click at [387, 483] on pre "< a href = "https://kraevedspb.ru/tour/avtomobilnaya-ekskursiya-gosti-sezzhalis…" at bounding box center [383, 457] width 726 height 49
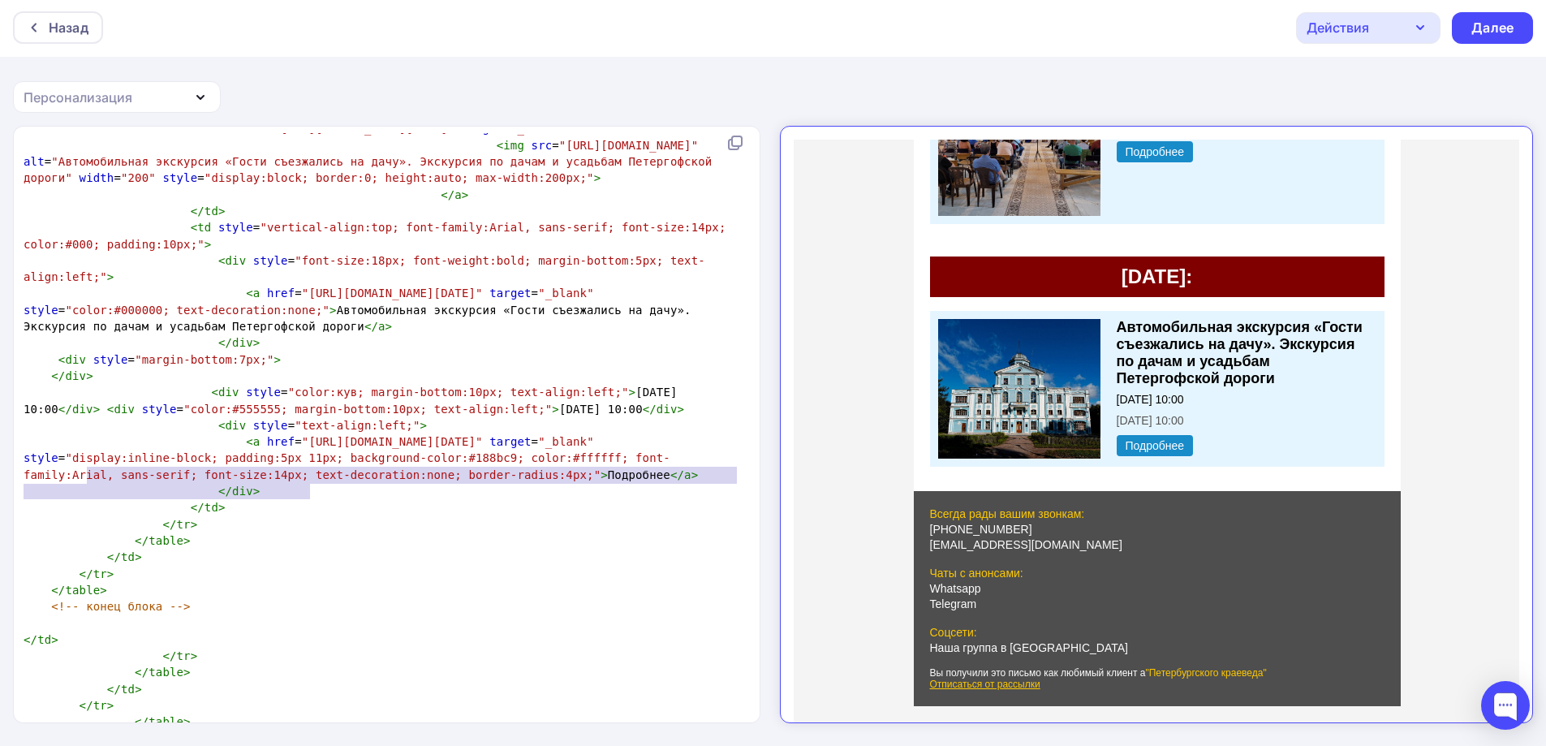
drag, startPoint x: 307, startPoint y: 483, endPoint x: 316, endPoint y: 484, distance: 8.2
click at [316, 417] on pre "< div style = "color:кув; margin-bottom:10px; text-align:left;" > 3 ноября в 10…" at bounding box center [383, 400] width 726 height 33
type textarea "<div style="color:к"
click at [311, 398] on span ""color:кув; margin-bottom:10px; text-align:left;"" at bounding box center [458, 391] width 341 height 13
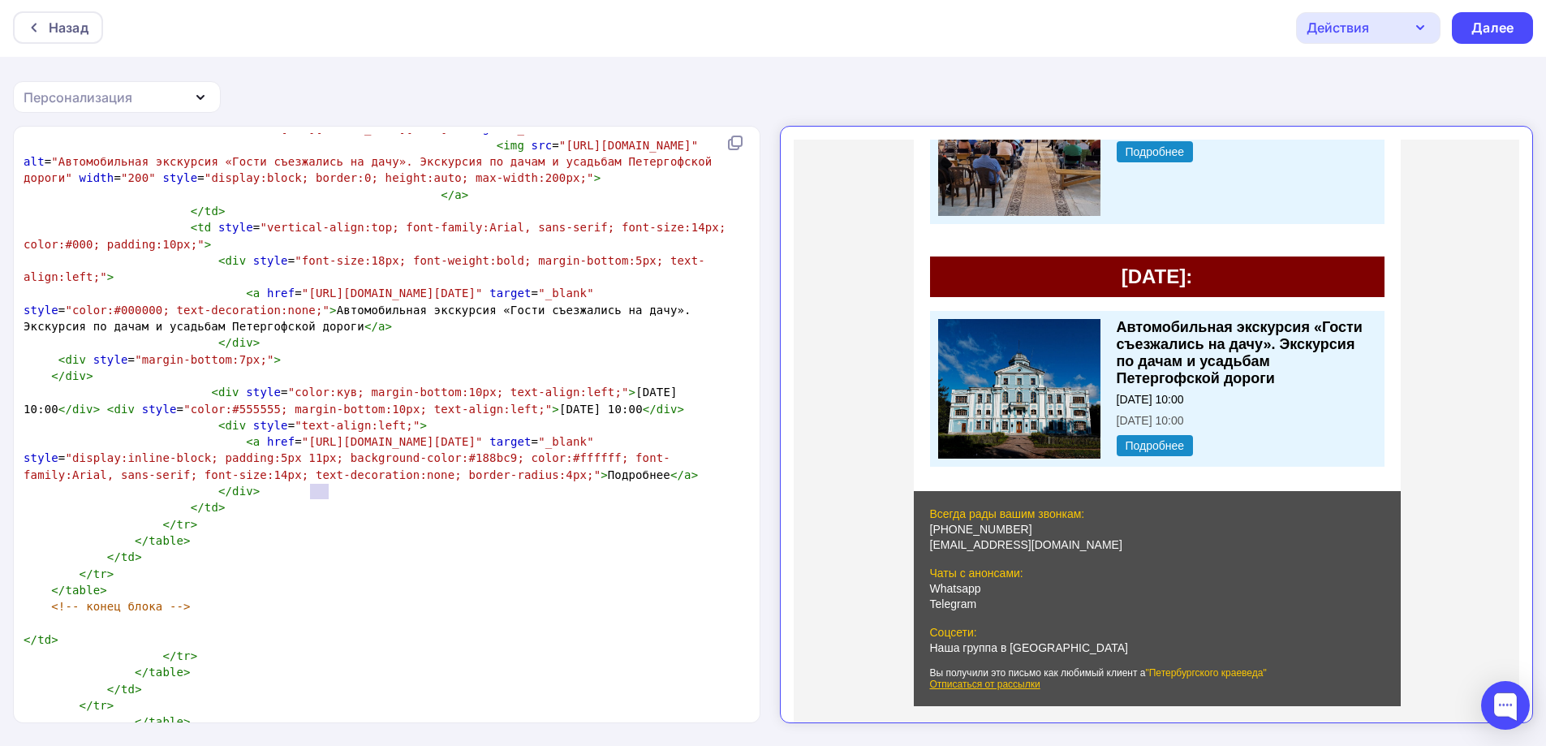
drag, startPoint x: 311, startPoint y: 490, endPoint x: 329, endPoint y: 490, distance: 17.8
click at [329, 398] on span ""color:кув; margin-bottom:10px; text-align:left;"" at bounding box center [458, 391] width 341 height 13
type textarea "red"
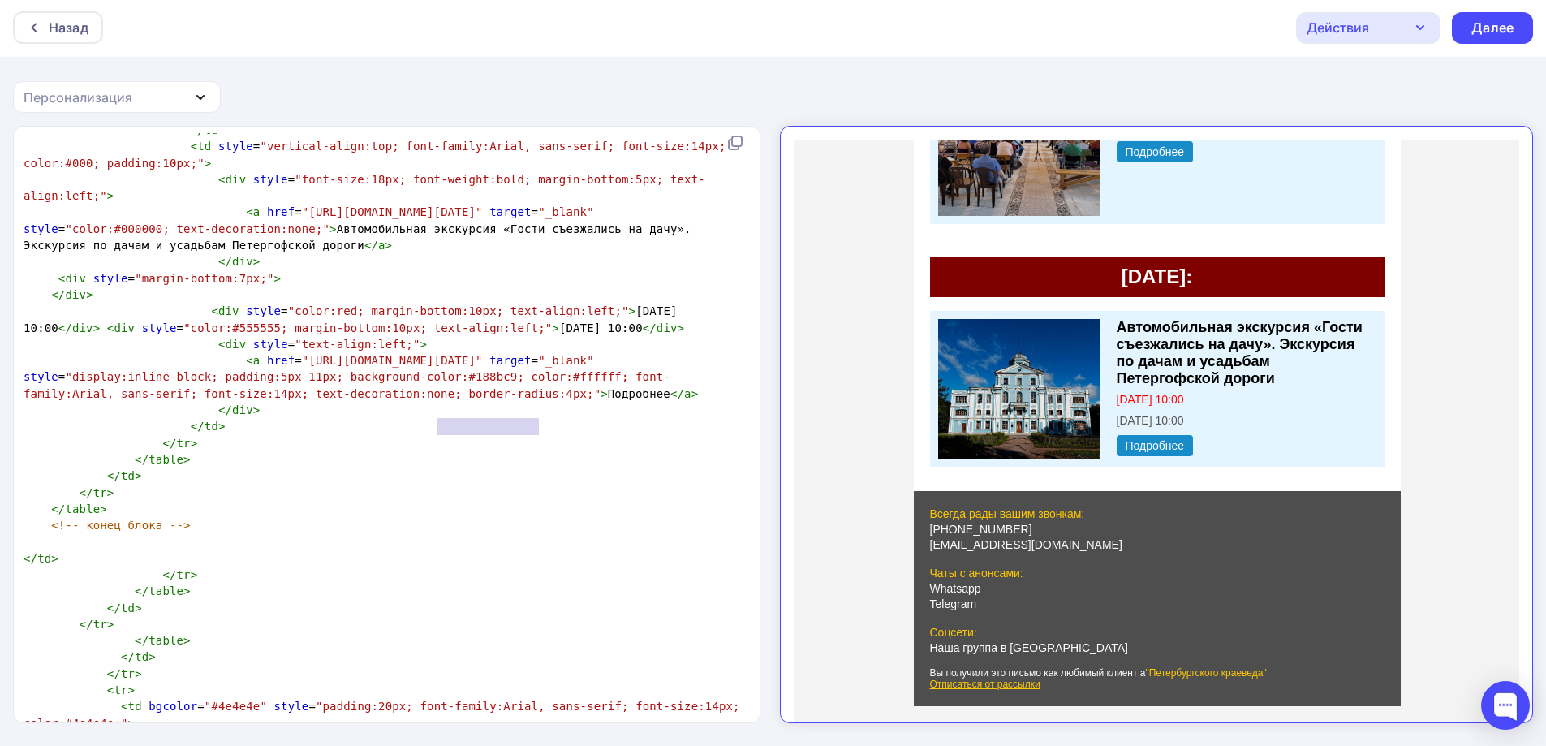
drag, startPoint x: 440, startPoint y: 424, endPoint x: 538, endPoint y: 428, distance: 98.3
click at [538, 333] on span "< div style = "color:red; margin-bottom:10px; text-align:left;" > 3 ноября в 10…" at bounding box center [354, 318] width 660 height 29
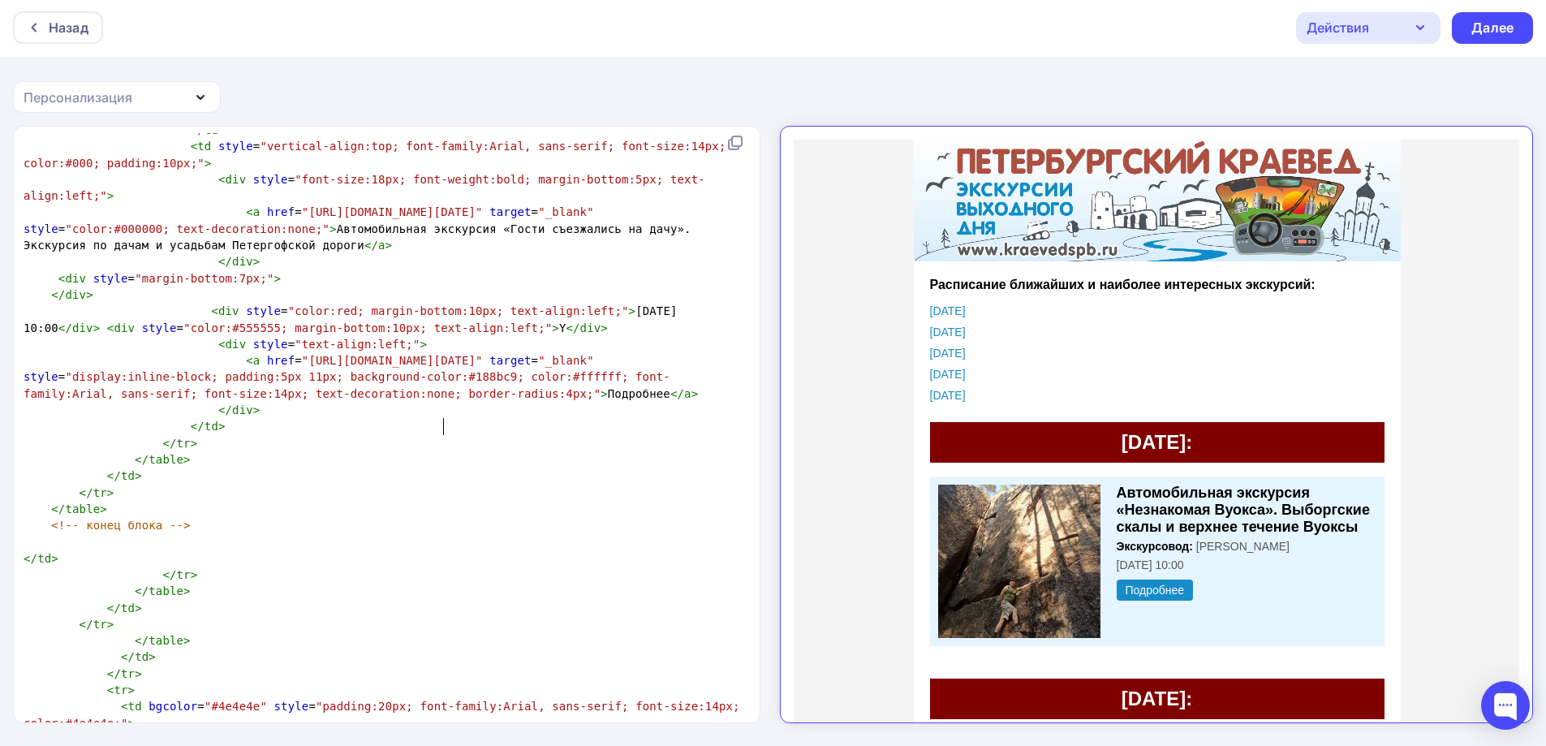
scroll to position [6, 12]
type textarea "Yf"
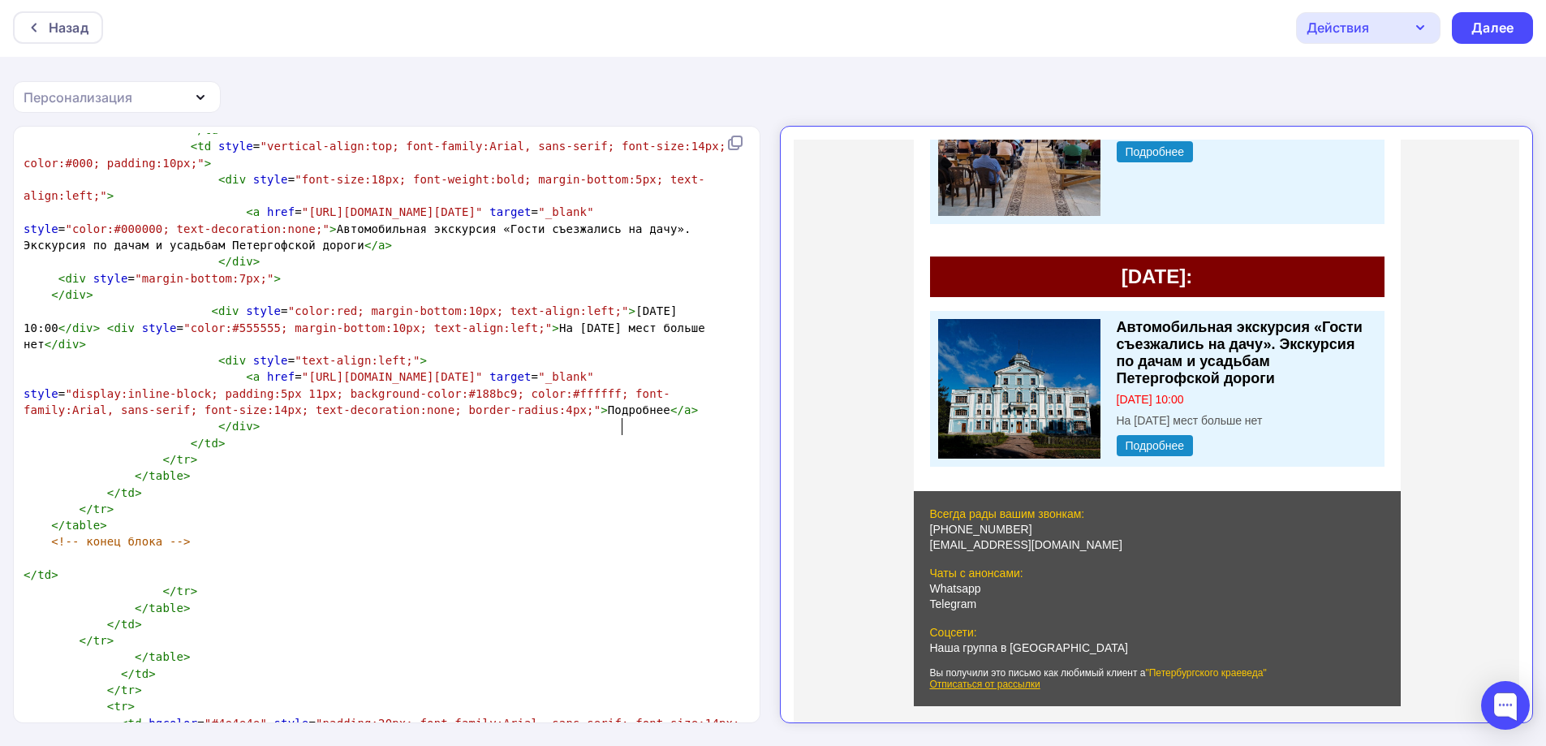
type textarea "На 11 октября мест больше нет!"
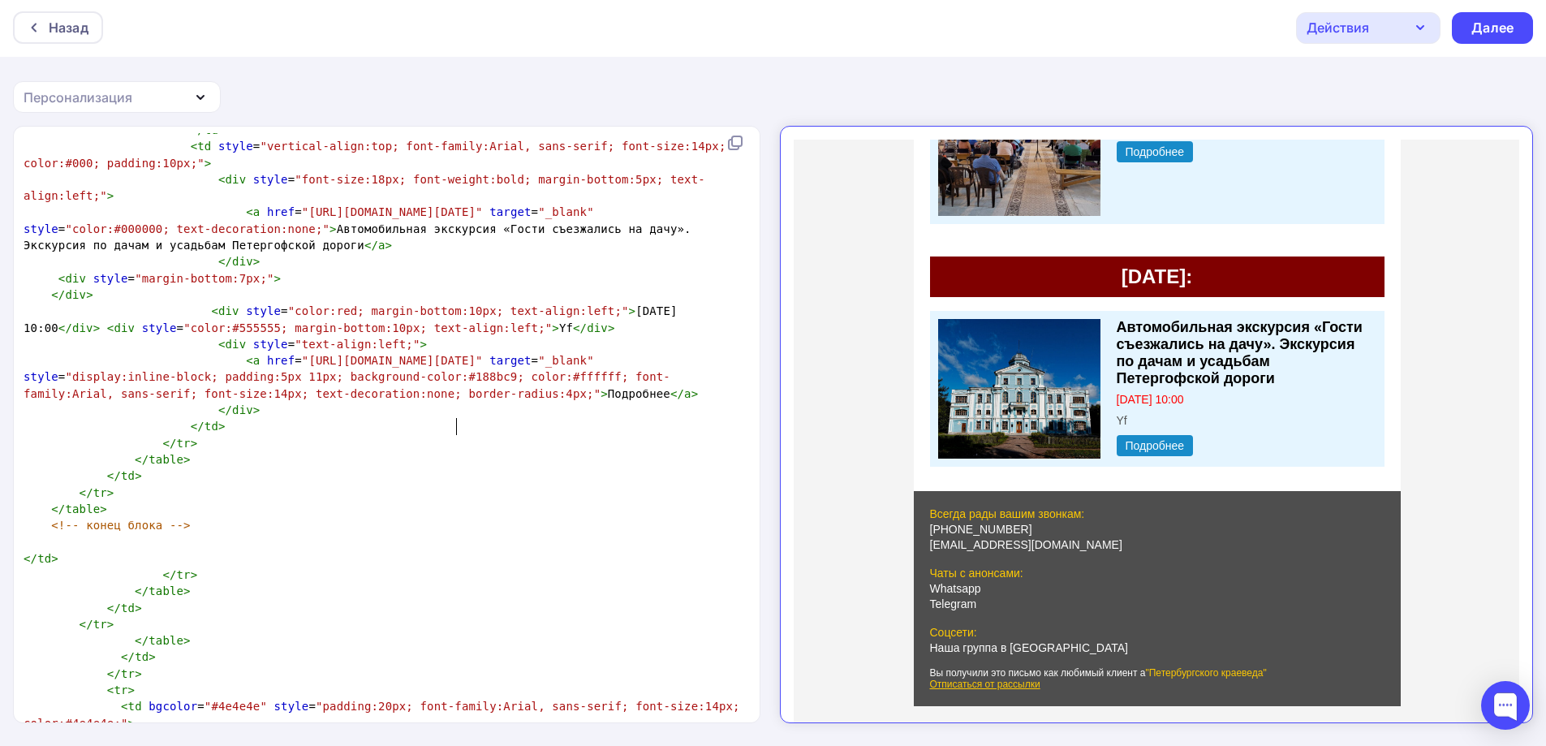
type textarea "3 ноября в 10:00"
drag, startPoint x: 583, startPoint y: 409, endPoint x: 686, endPoint y: 408, distance: 102.2
click at [684, 333] on span "< div style = "color:red; margin-bottom:10px; text-align:left;" > 3 ноября в 10…" at bounding box center [354, 318] width 660 height 29
type textarea "На 11 октября мест больше нет!"
click at [599, 333] on span "< div style = "color:red; margin-bottom:10px; text-align:left;" > На 11 октября…" at bounding box center [382, 318] width 716 height 29
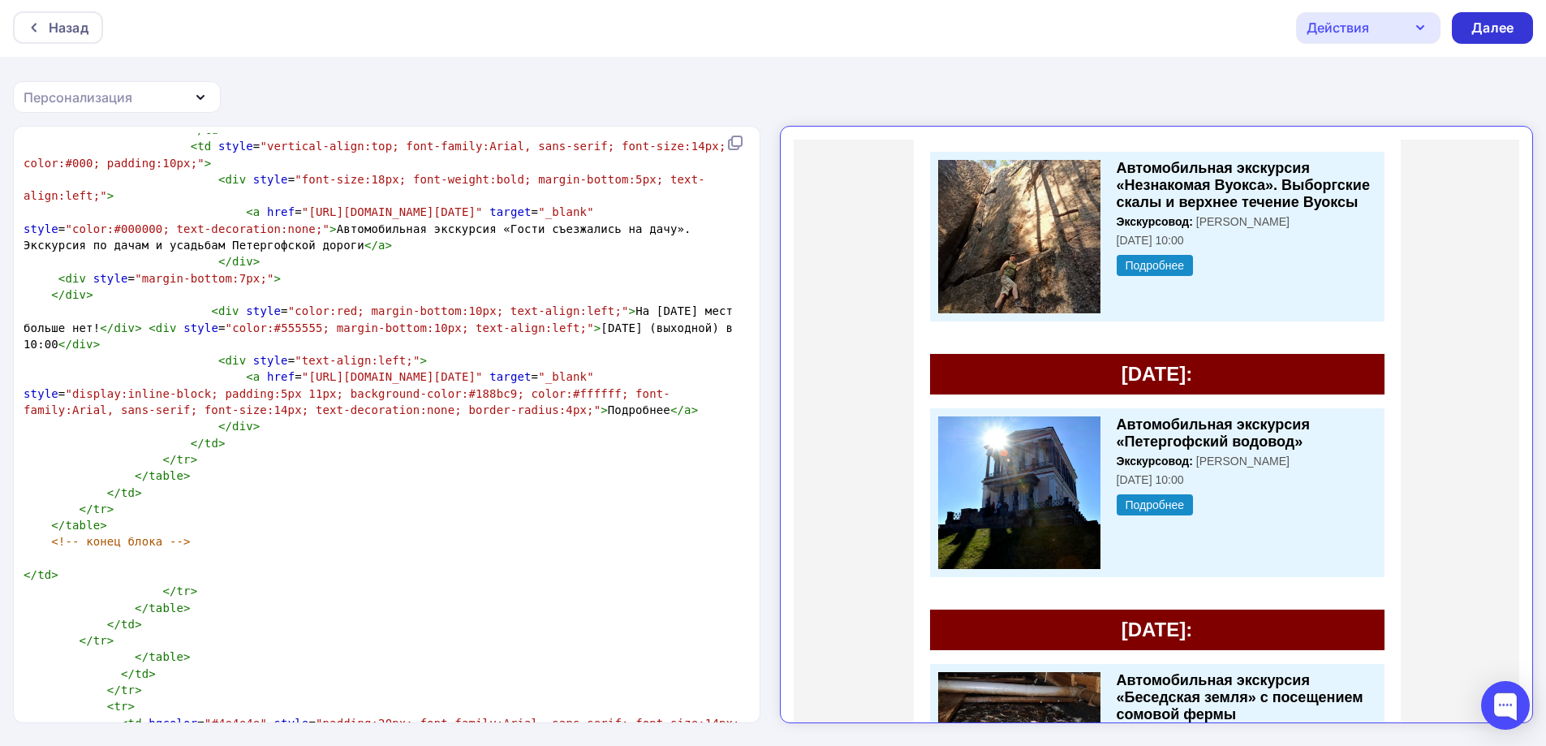
type textarea "(выходной)"
click at [1494, 33] on div "Далее" at bounding box center [1492, 28] width 42 height 19
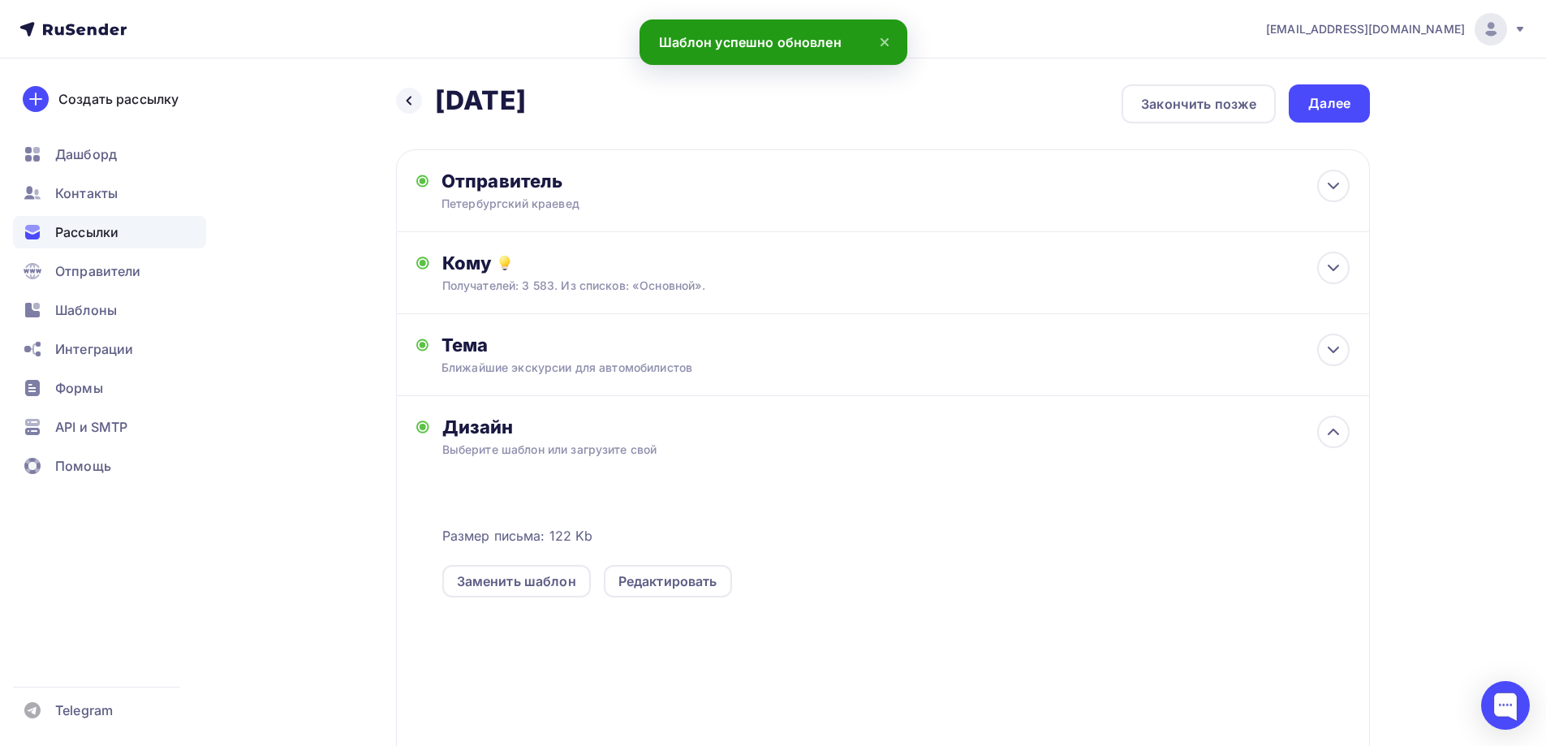
click at [1341, 109] on div "Далее" at bounding box center [1329, 103] width 42 height 19
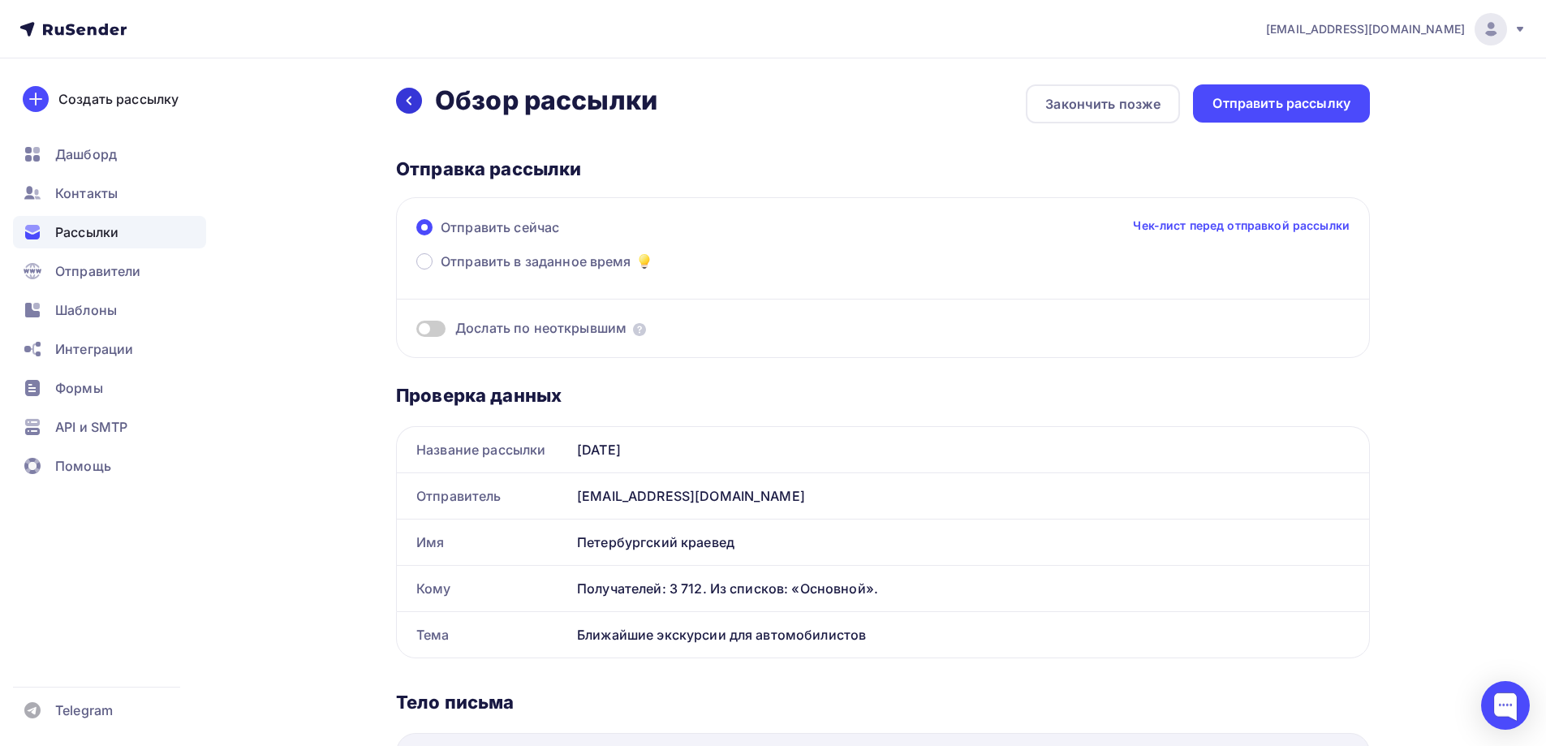
click at [411, 103] on icon at bounding box center [408, 100] width 13 height 13
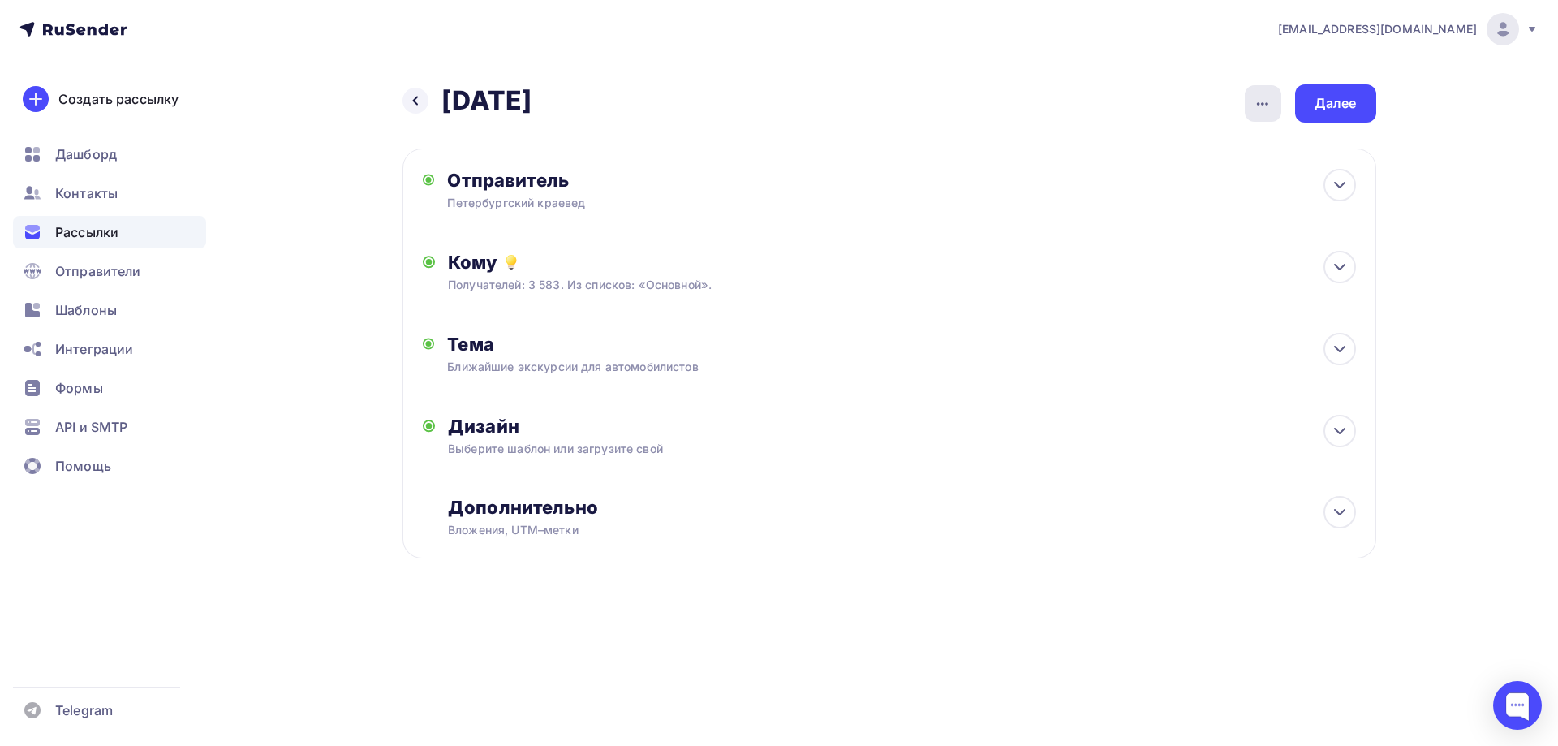
click at [1257, 113] on icon "button" at bounding box center [1262, 103] width 19 height 19
click at [1321, 107] on div "Далее" at bounding box center [1335, 103] width 42 height 19
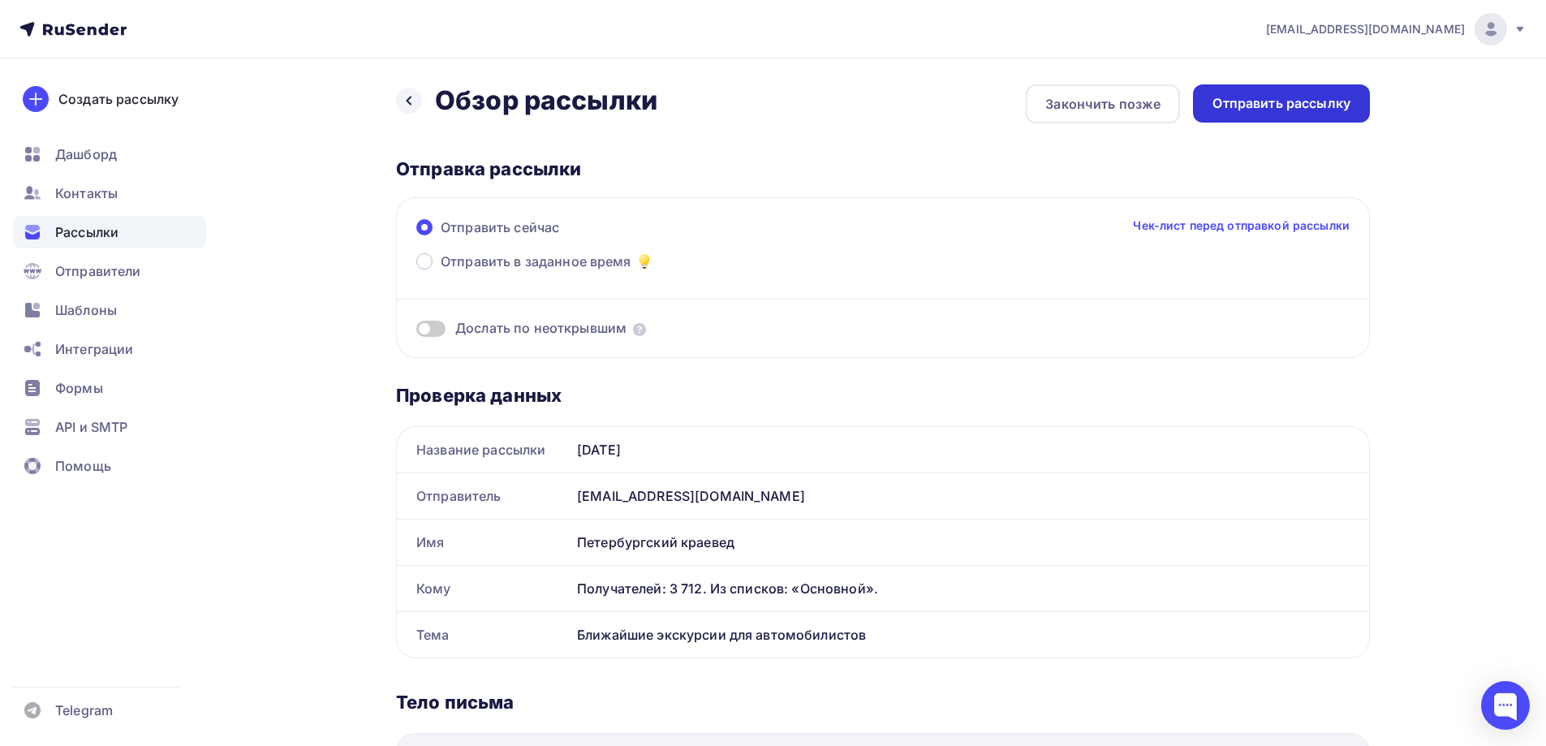
click at [1328, 110] on div "Отправить рассылку" at bounding box center [1281, 103] width 138 height 19
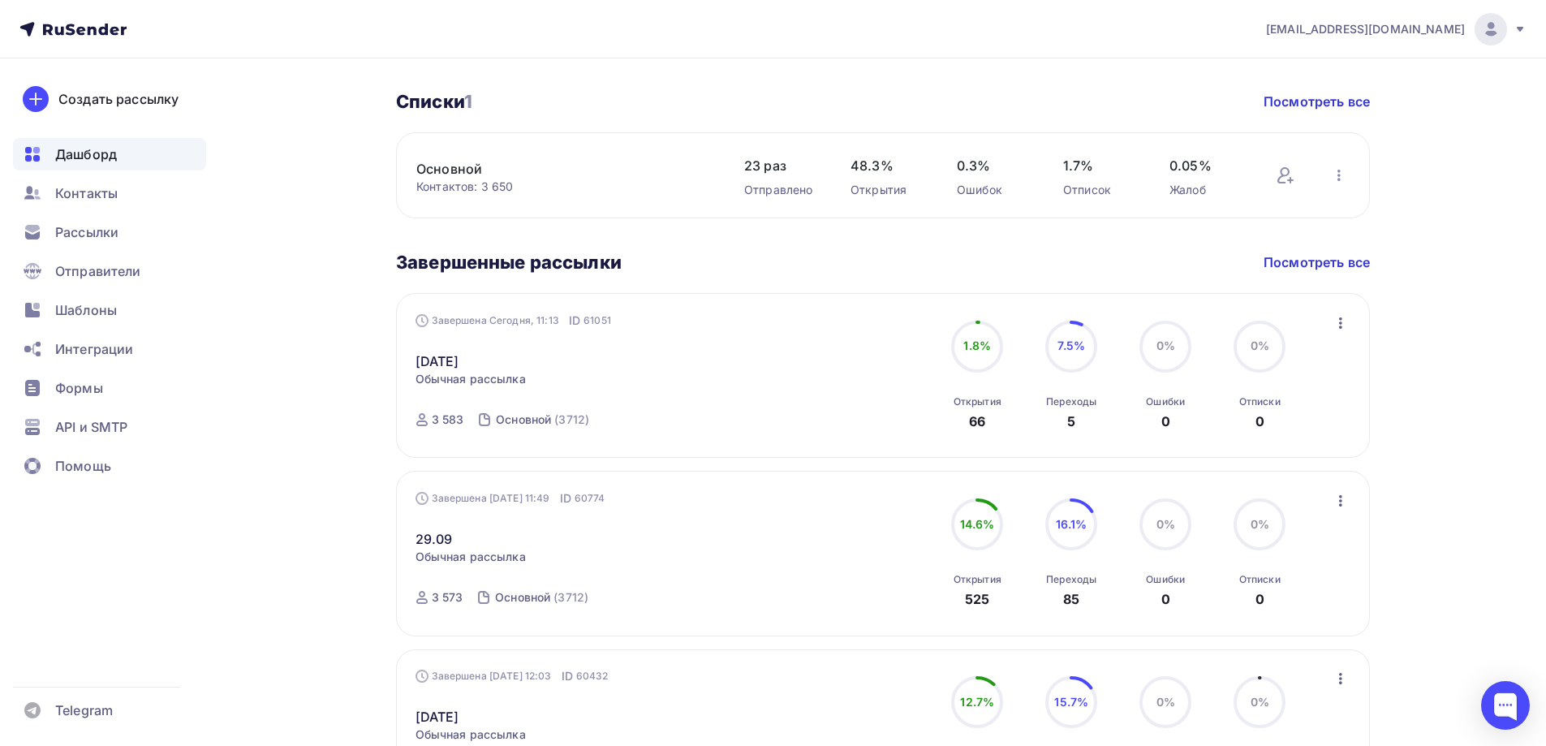
scroll to position [649, 0]
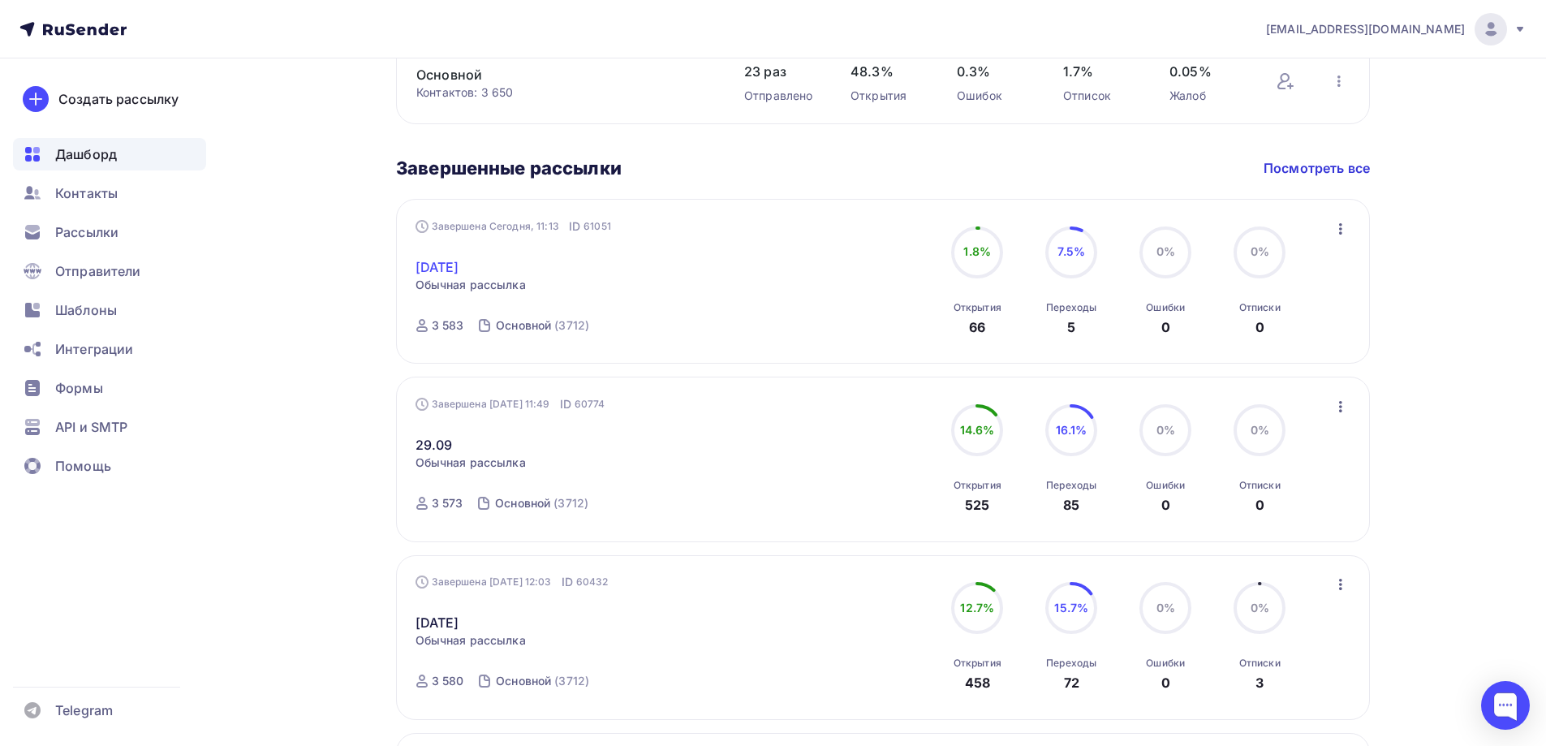
click at [459, 259] on link "[DATE]" at bounding box center [437, 266] width 44 height 19
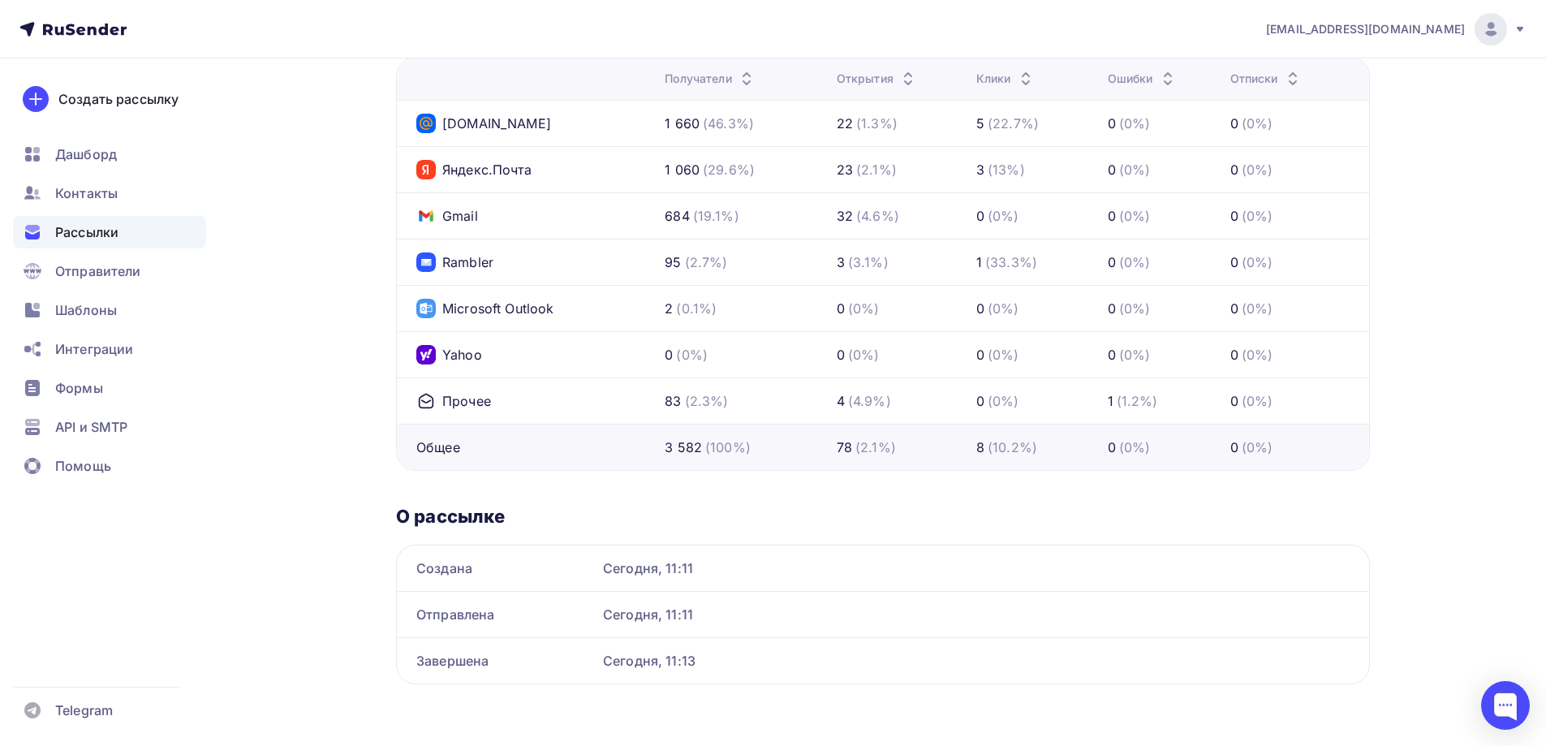
scroll to position [811, 0]
